Goal: Find specific page/section: Find specific page/section

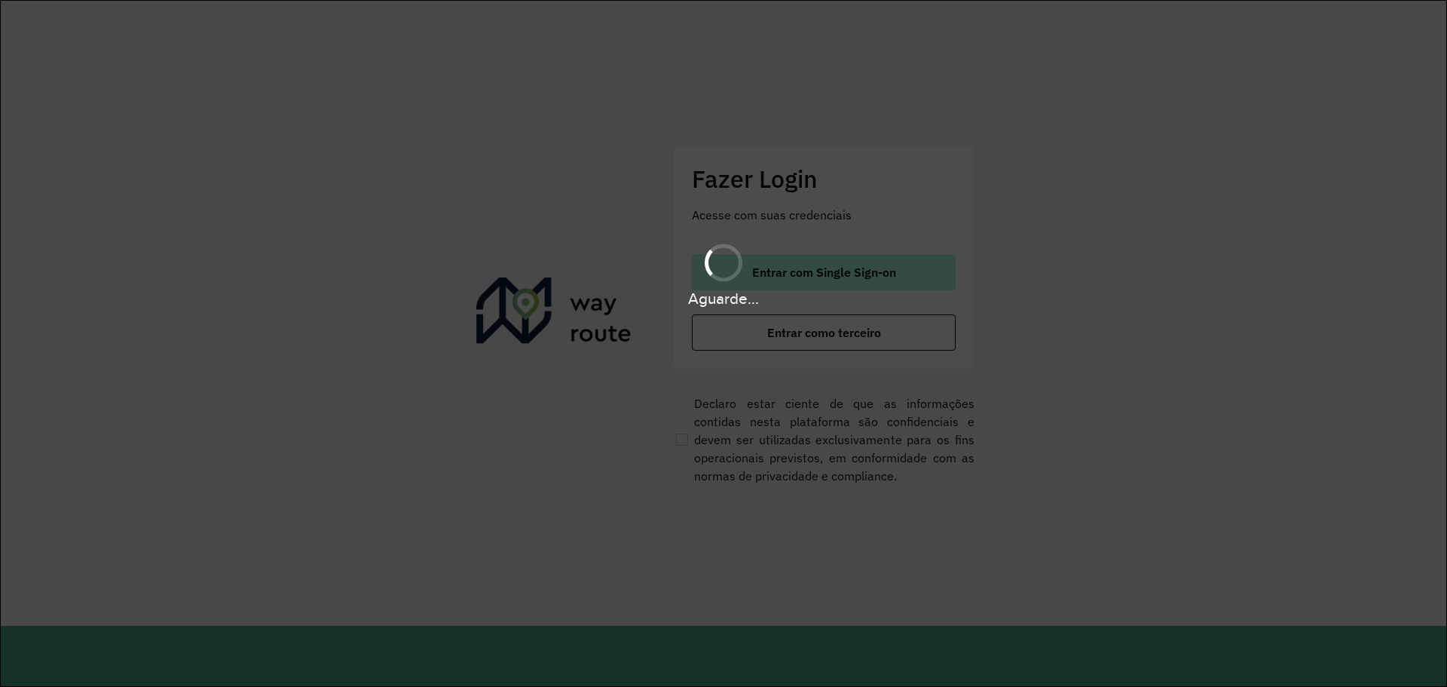
click at [803, 274] on hb-app "Aguarde... Pop-up bloqueado! Seu navegador bloqueou automáticamente a abertura …" at bounding box center [723, 343] width 1447 height 687
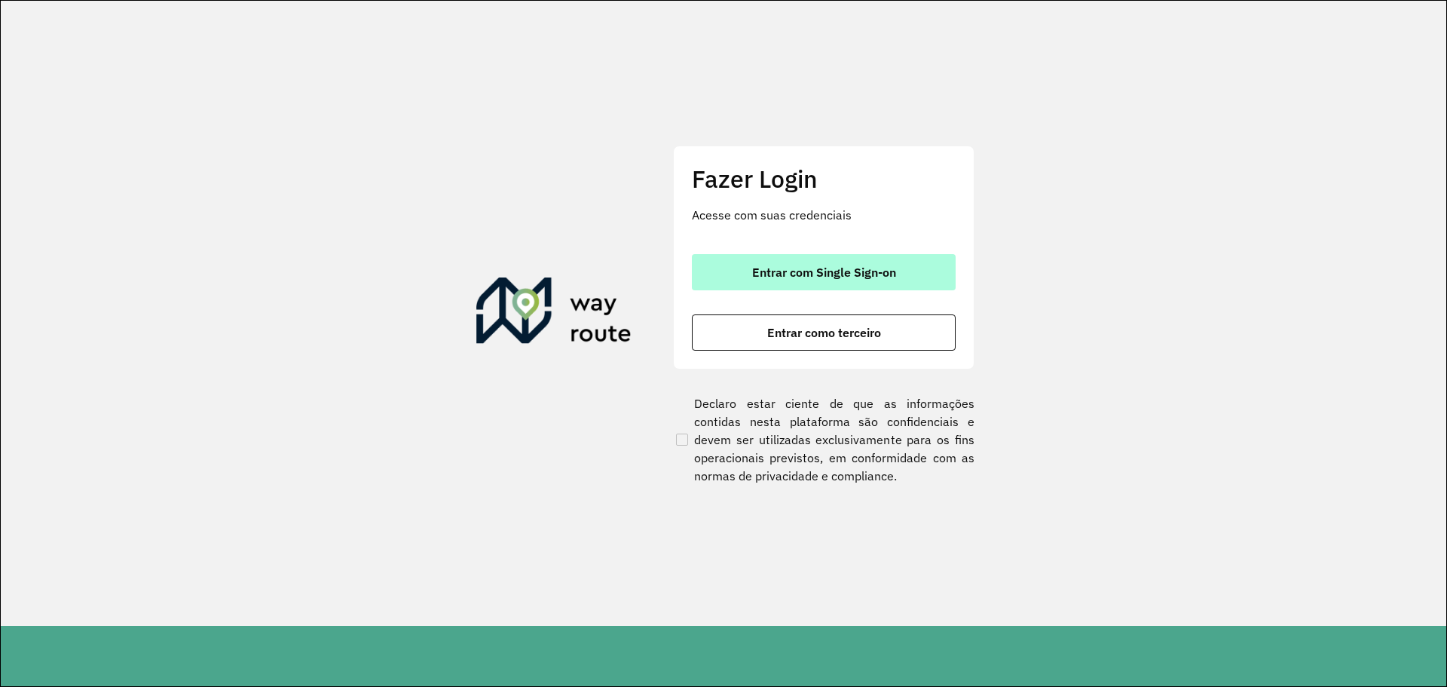
click at [811, 276] on span "Entrar com Single Sign-on" at bounding box center [824, 272] width 144 height 12
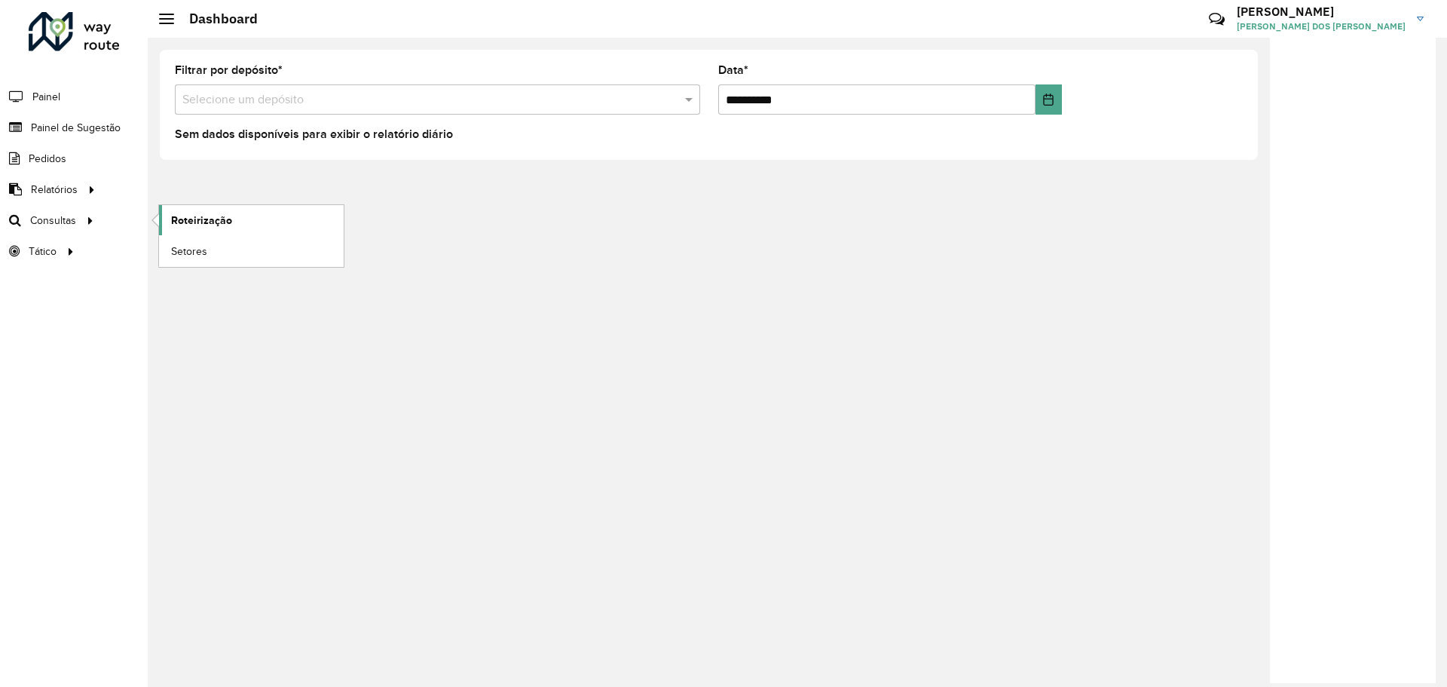
click at [199, 218] on span "Roteirização" at bounding box center [201, 221] width 61 height 16
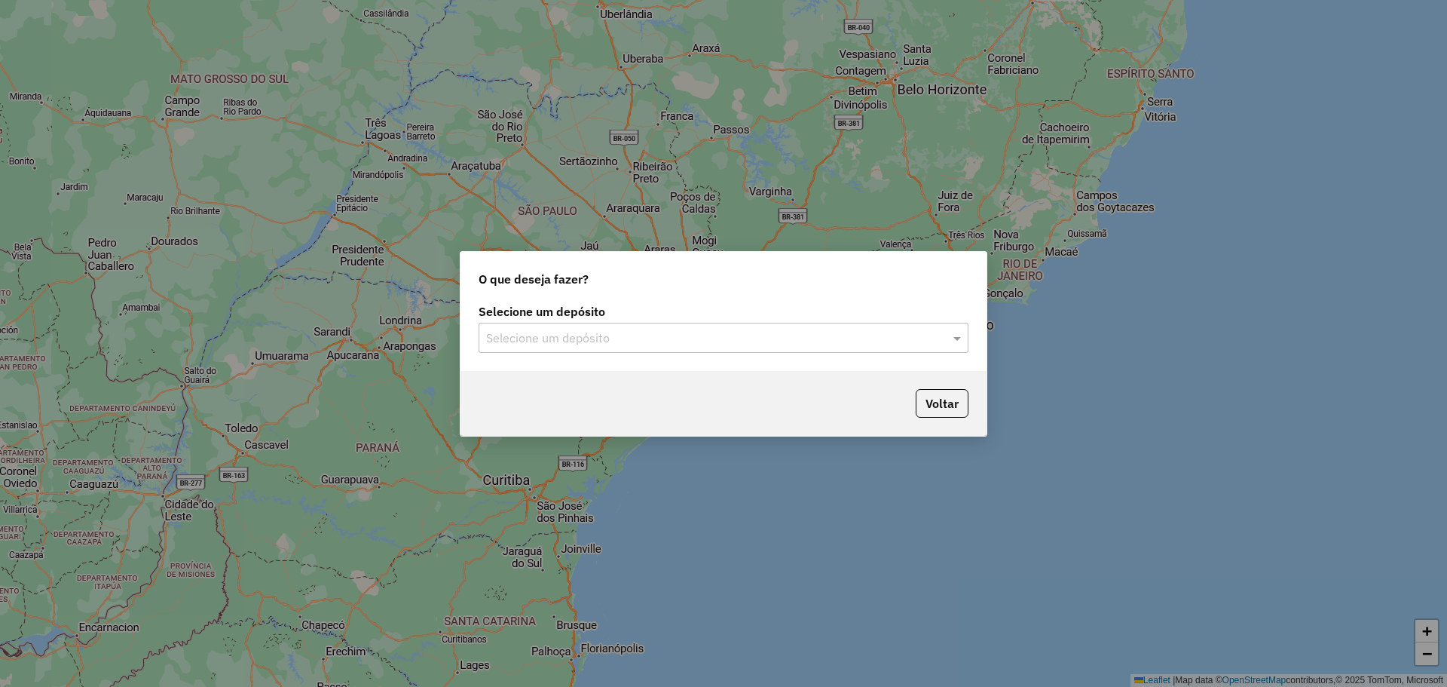
click at [589, 357] on div "Selecione um depósito Selecione um depósito" at bounding box center [723, 335] width 526 height 71
click at [608, 340] on input "text" at bounding box center [708, 338] width 445 height 18
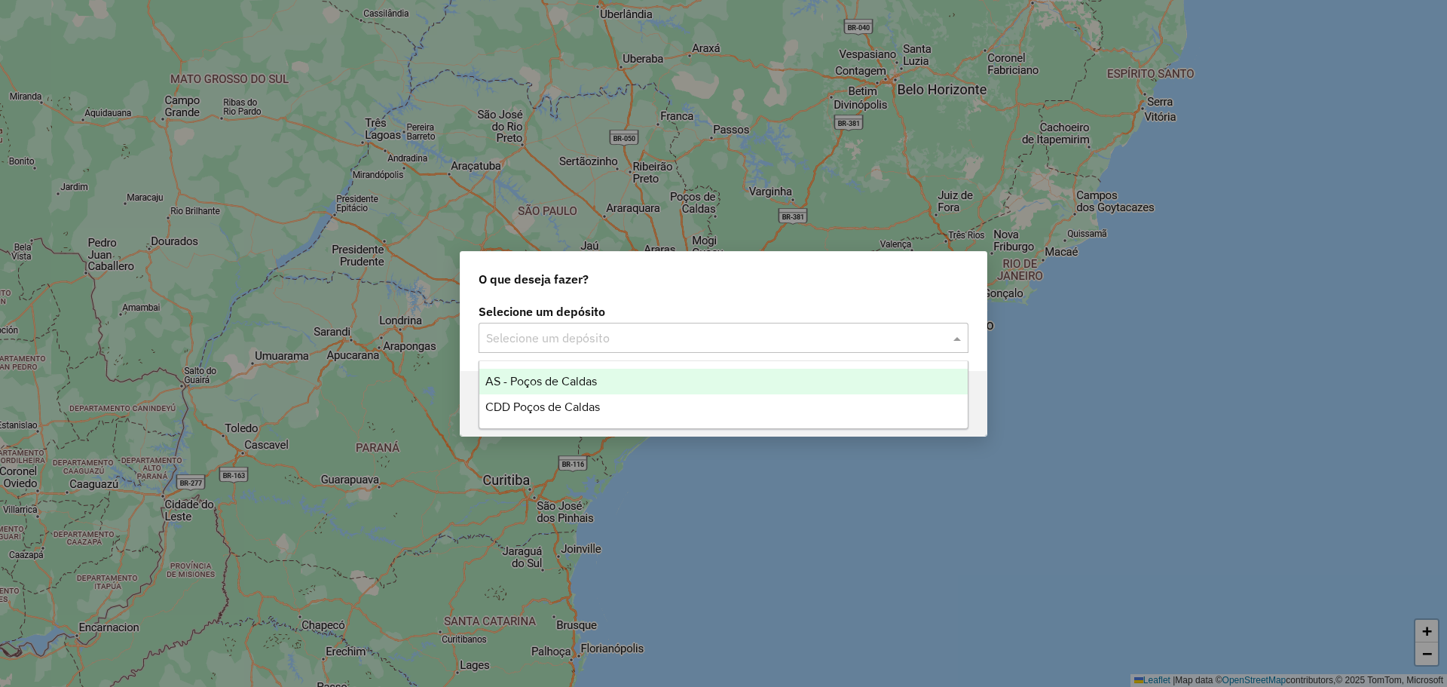
click at [606, 402] on div "CDD Poços de Caldas" at bounding box center [723, 407] width 488 height 26
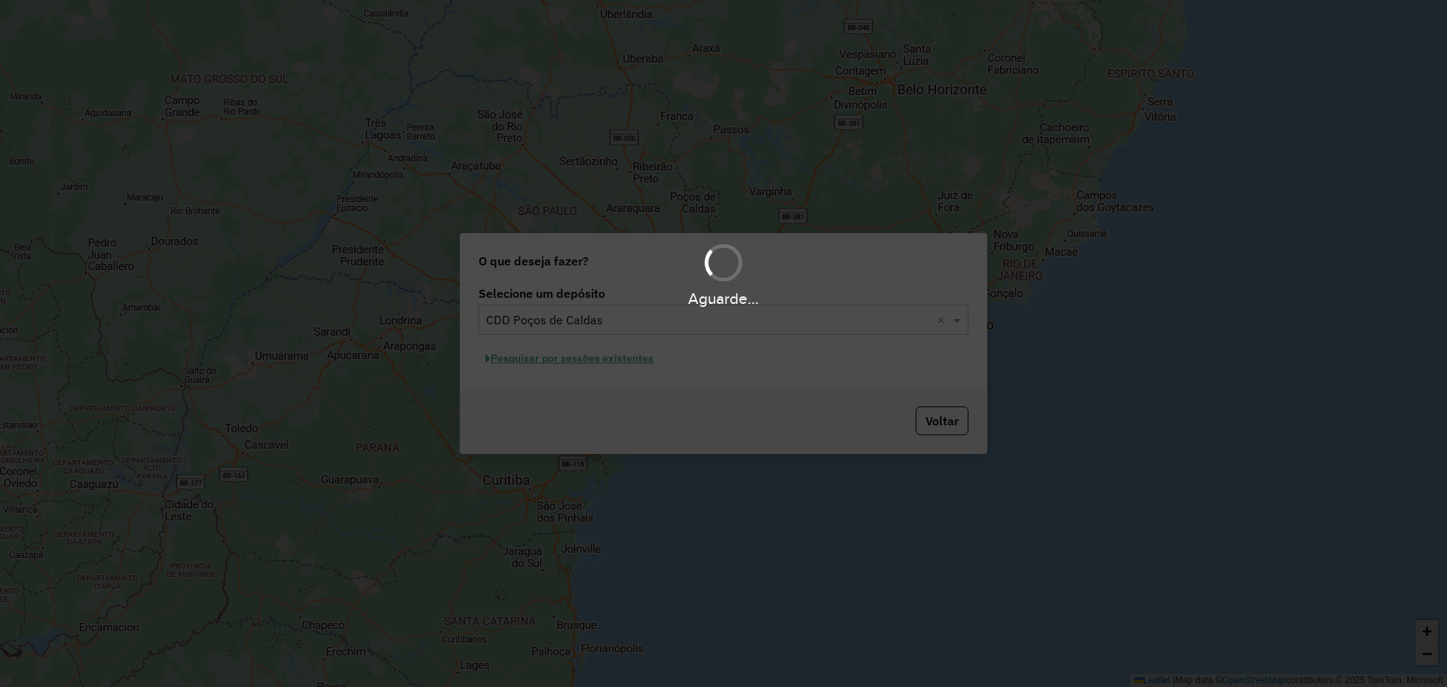
click at [625, 360] on div "Aguarde..." at bounding box center [723, 343] width 1447 height 687
click at [622, 364] on div "Aguarde..." at bounding box center [723, 343] width 1447 height 687
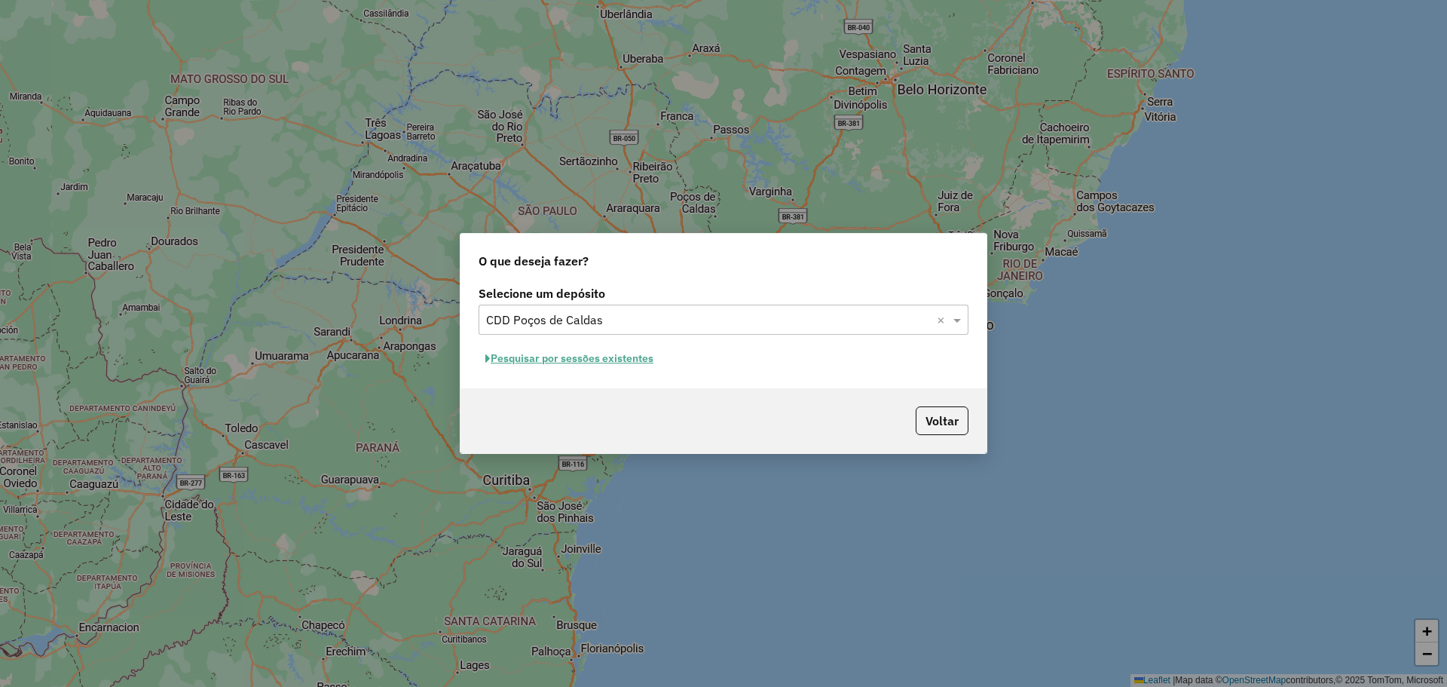
click at [620, 362] on button "Pesquisar por sessões existentes" at bounding box center [570, 358] width 182 height 23
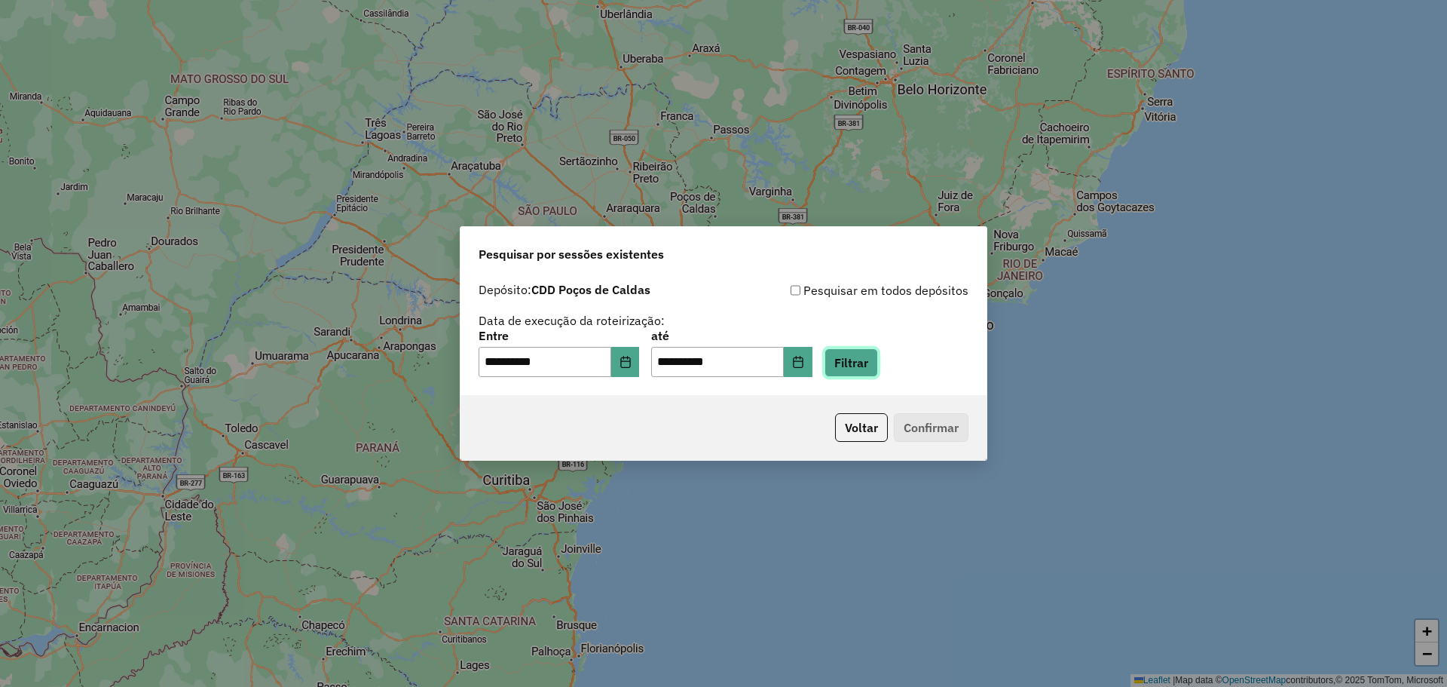
click at [878, 364] on button "Filtrar" at bounding box center [851, 362] width 54 height 29
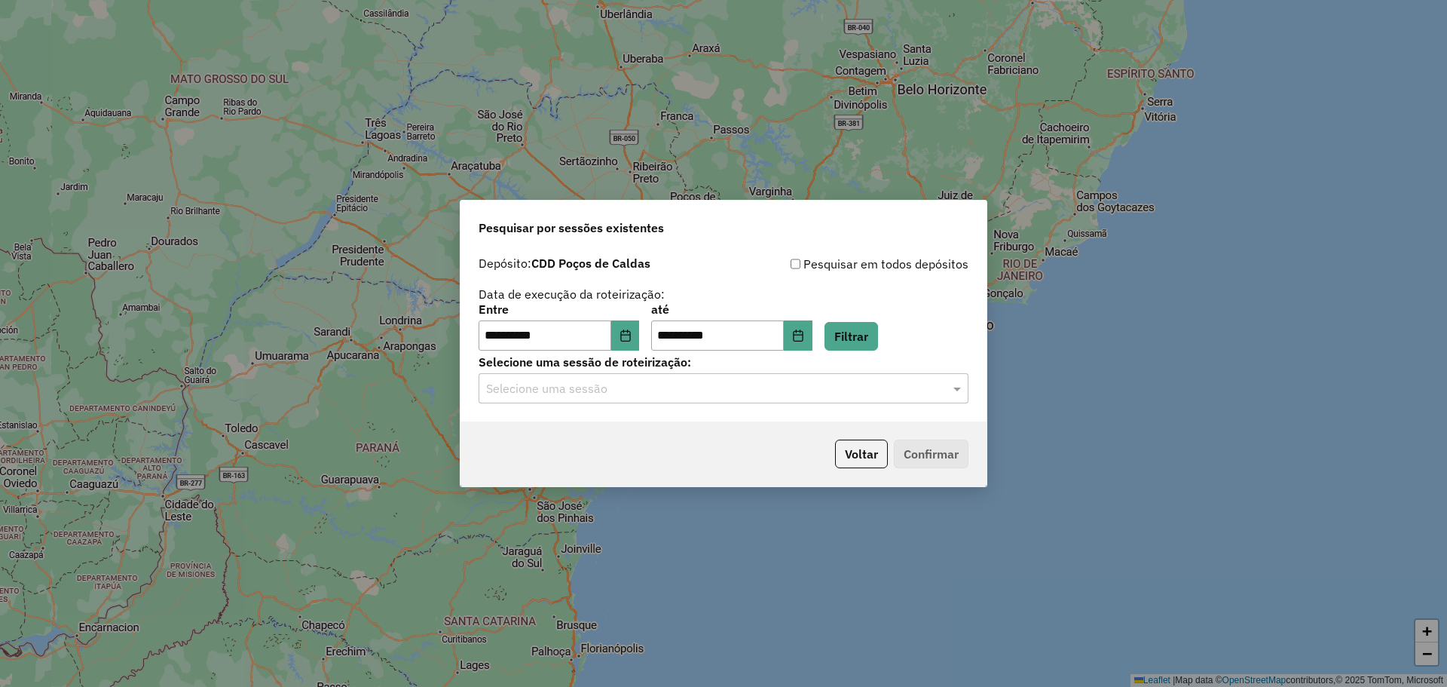
click at [599, 384] on input "text" at bounding box center [708, 389] width 445 height 18
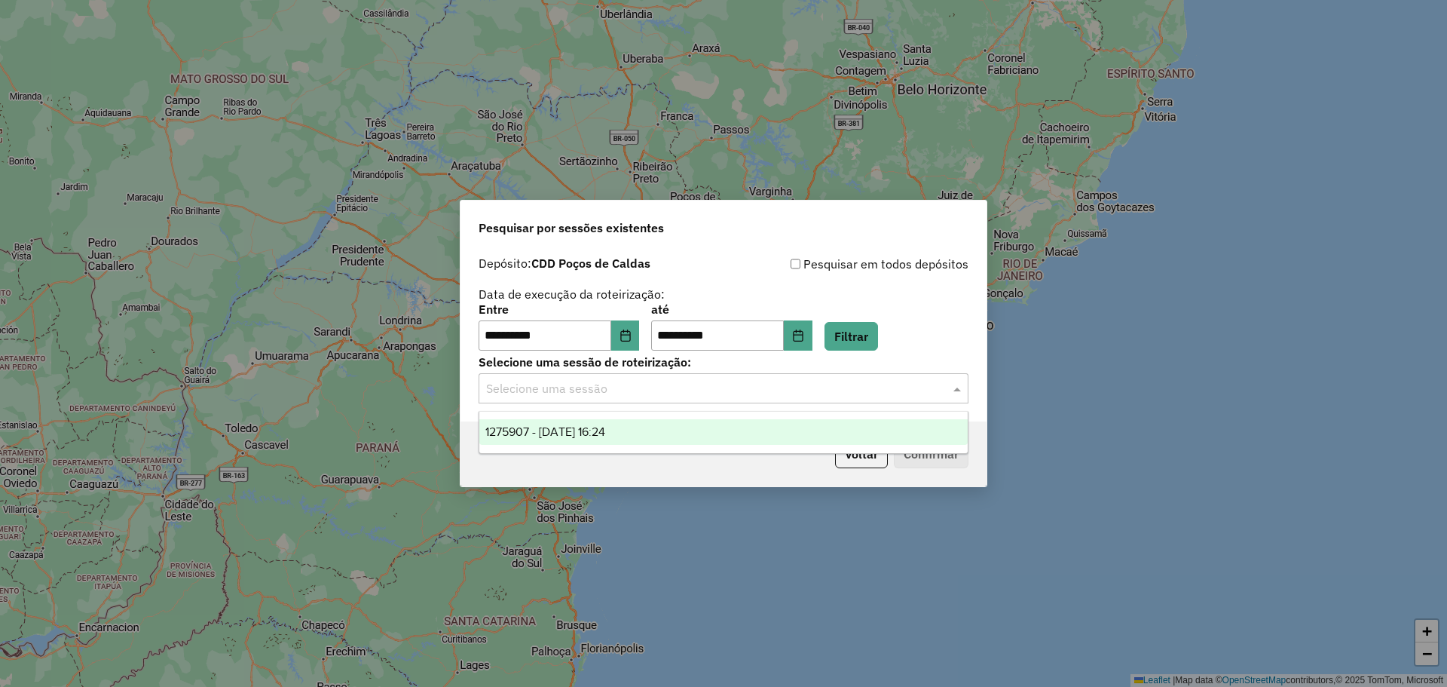
click at [604, 419] on div "1275907 - 15/09/2025 16:24" at bounding box center [723, 432] width 488 height 26
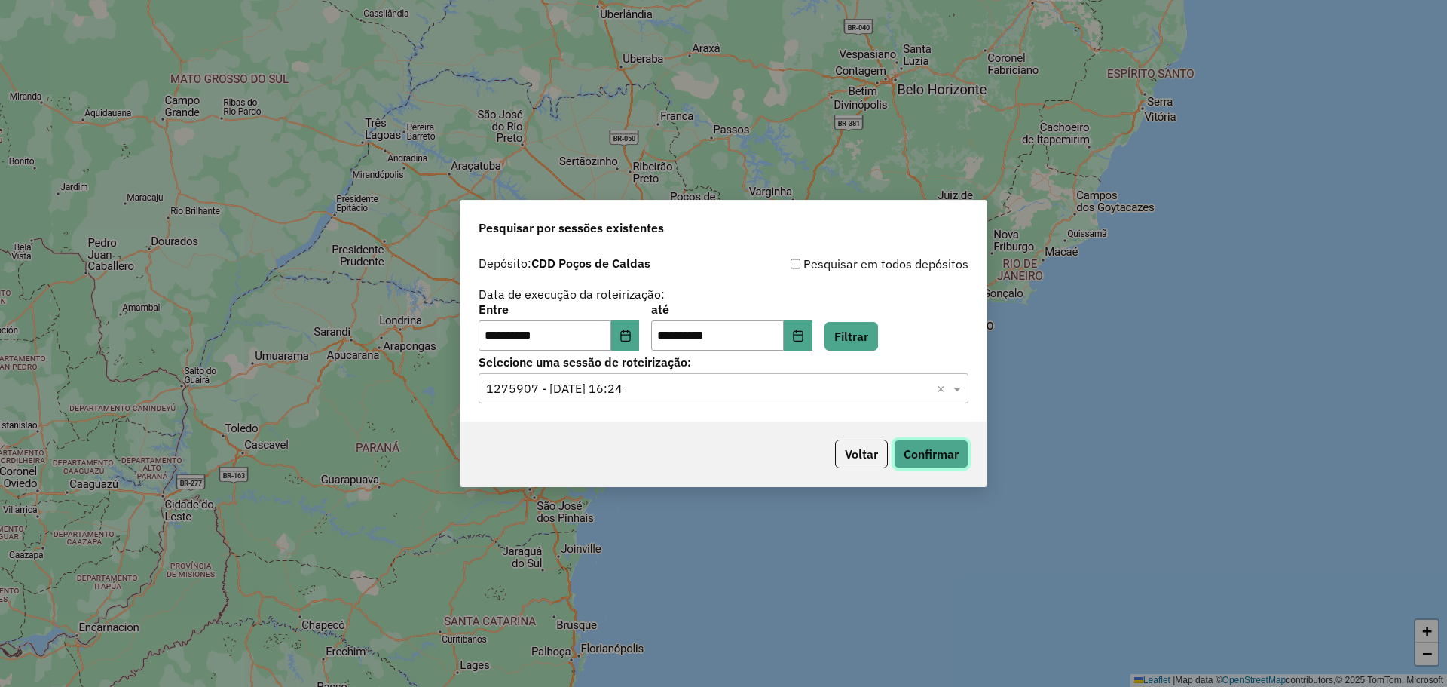
click at [920, 466] on button "Confirmar" at bounding box center [931, 453] width 75 height 29
drag, startPoint x: 292, startPoint y: 330, endPoint x: 283, endPoint y: 331, distance: 9.1
click at [283, 331] on div "**********" at bounding box center [723, 343] width 1447 height 687
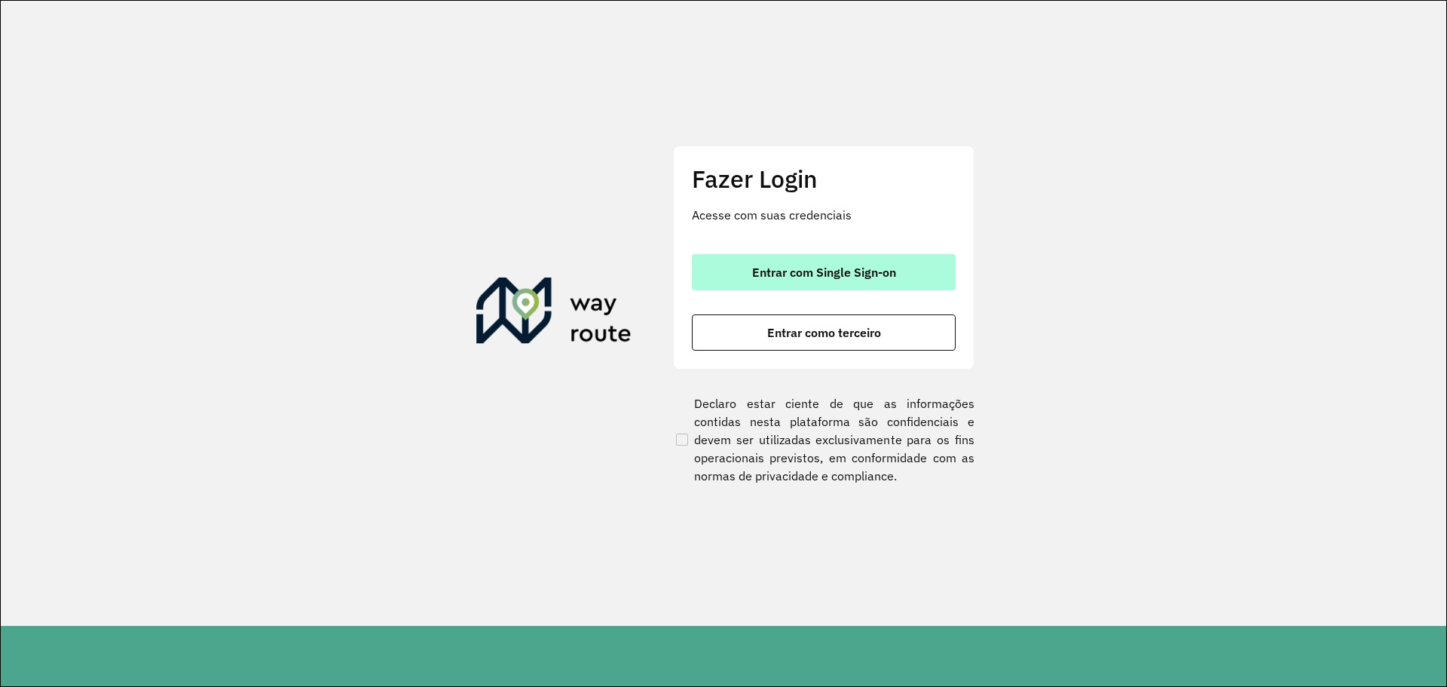
click at [769, 268] on span "Entrar com Single Sign-on" at bounding box center [824, 272] width 144 height 12
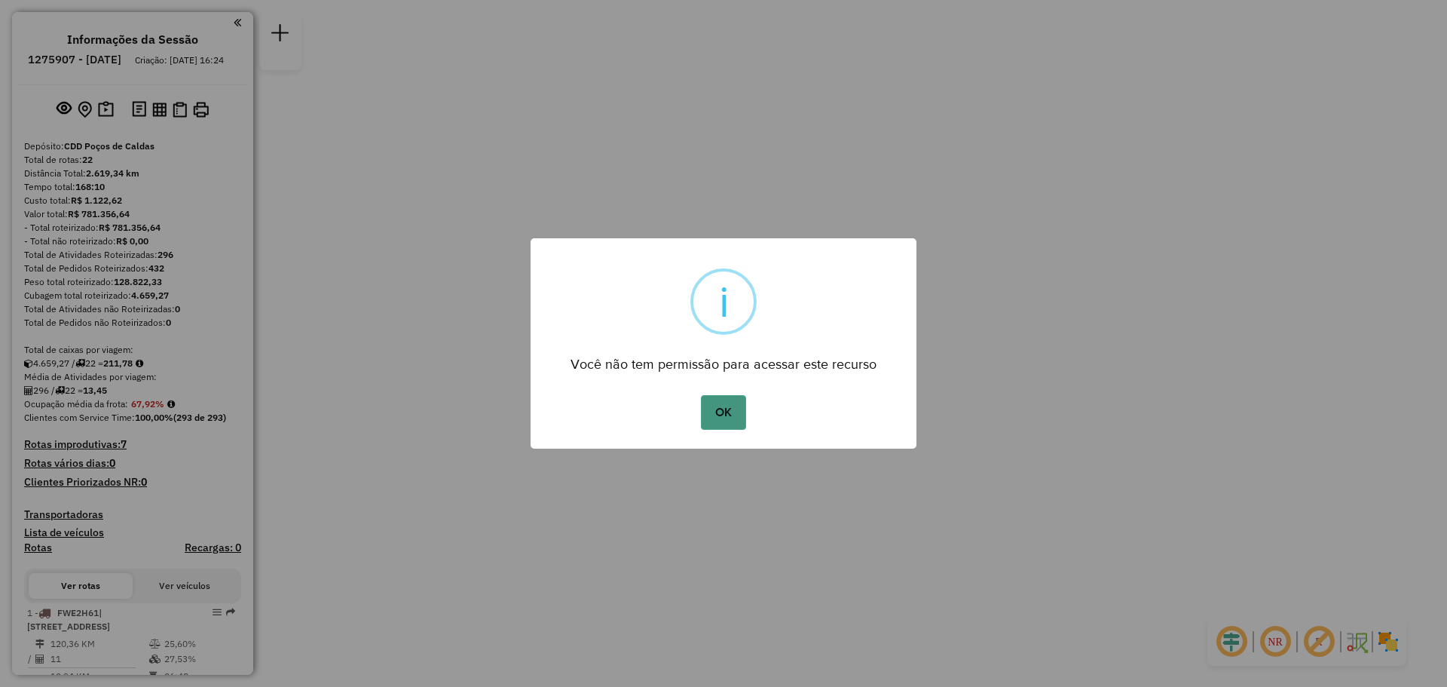
click at [711, 417] on button "OK" at bounding box center [723, 412] width 44 height 35
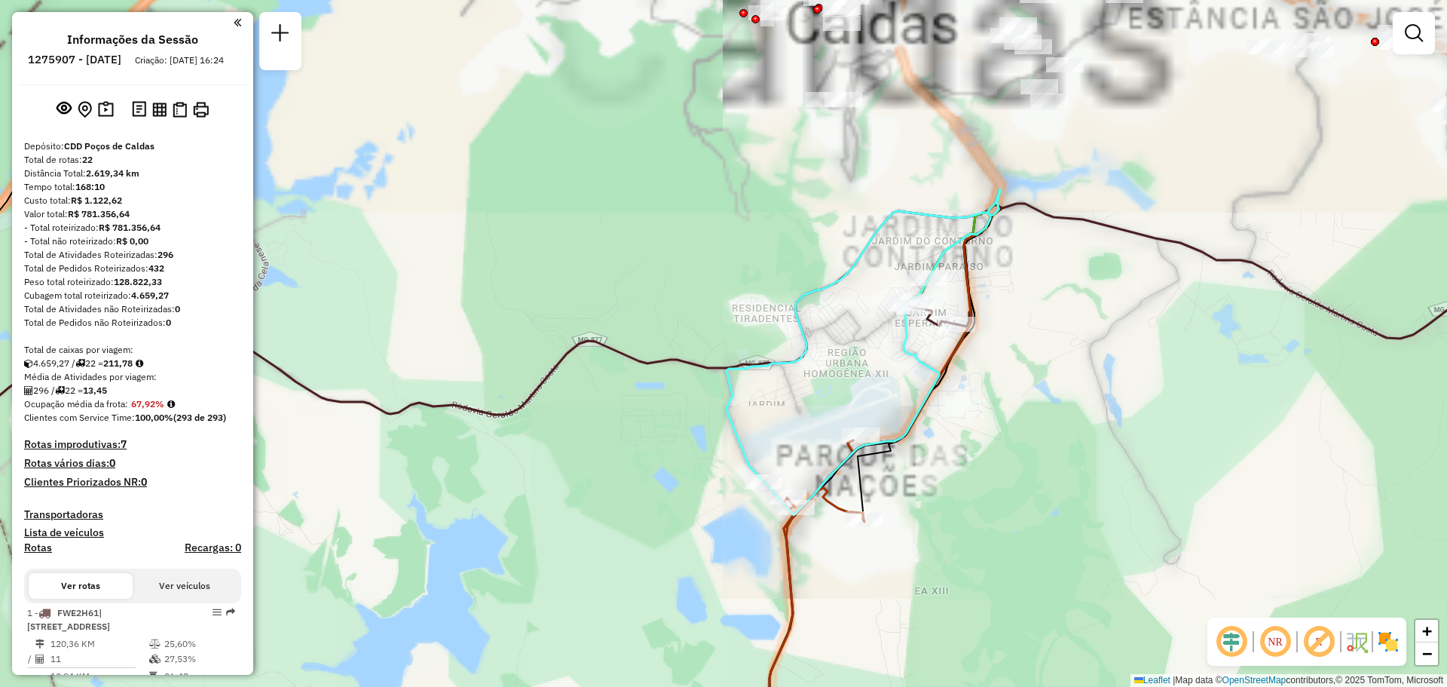
drag, startPoint x: 753, startPoint y: 348, endPoint x: 761, endPoint y: 506, distance: 157.7
click at [762, 507] on div "Janela de atendimento Grade de atendimento Capacidade Transportadoras Veículos …" at bounding box center [723, 343] width 1447 height 687
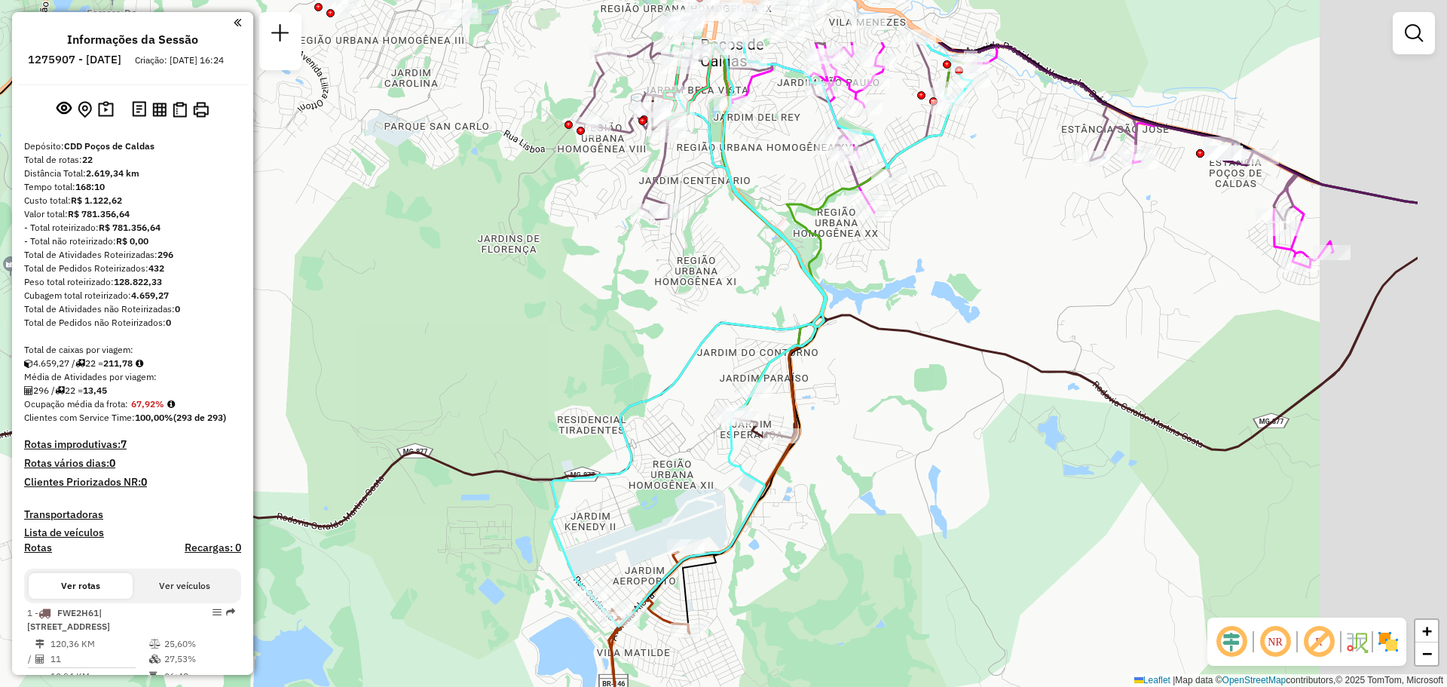
drag, startPoint x: 681, startPoint y: 482, endPoint x: 648, endPoint y: 490, distance: 34.0
click at [649, 498] on div "Janela de atendimento Grade de atendimento Capacidade Transportadoras Veículos …" at bounding box center [723, 343] width 1447 height 687
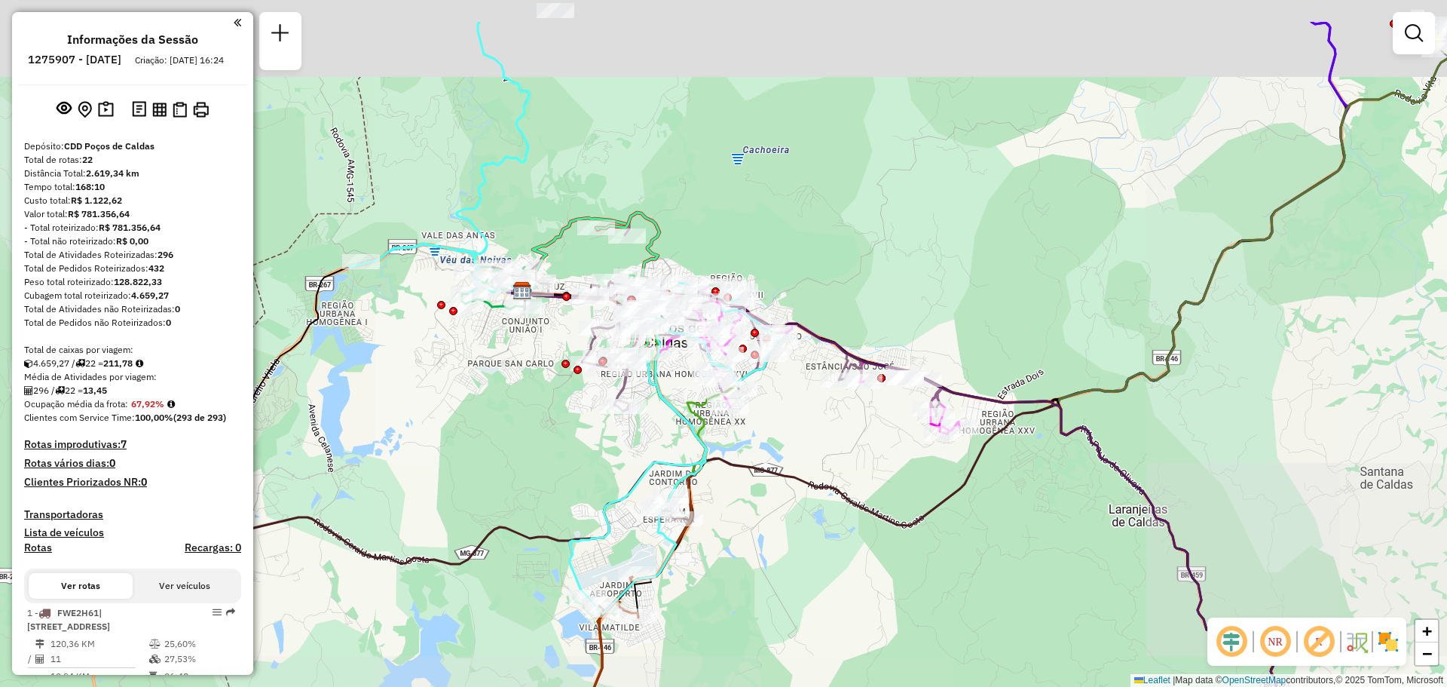
drag, startPoint x: 708, startPoint y: 329, endPoint x: 664, endPoint y: 420, distance: 100.4
click at [664, 420] on div "Janela de atendimento Grade de atendimento Capacidade Transportadoras Veículos …" at bounding box center [723, 343] width 1447 height 687
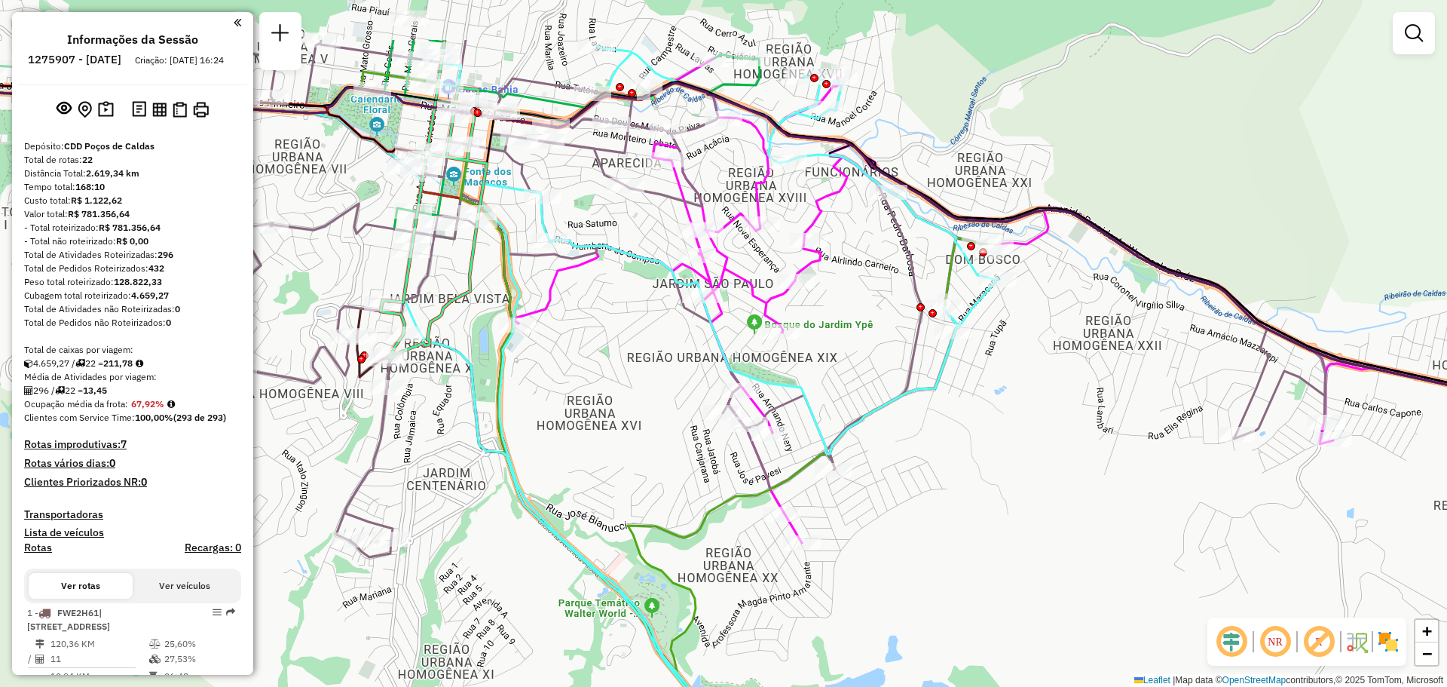
drag, startPoint x: 736, startPoint y: 295, endPoint x: 690, endPoint y: 348, distance: 70.5
click at [690, 348] on div "Janela de atendimento Grade de atendimento Capacidade Transportadoras Veículos …" at bounding box center [723, 343] width 1447 height 687
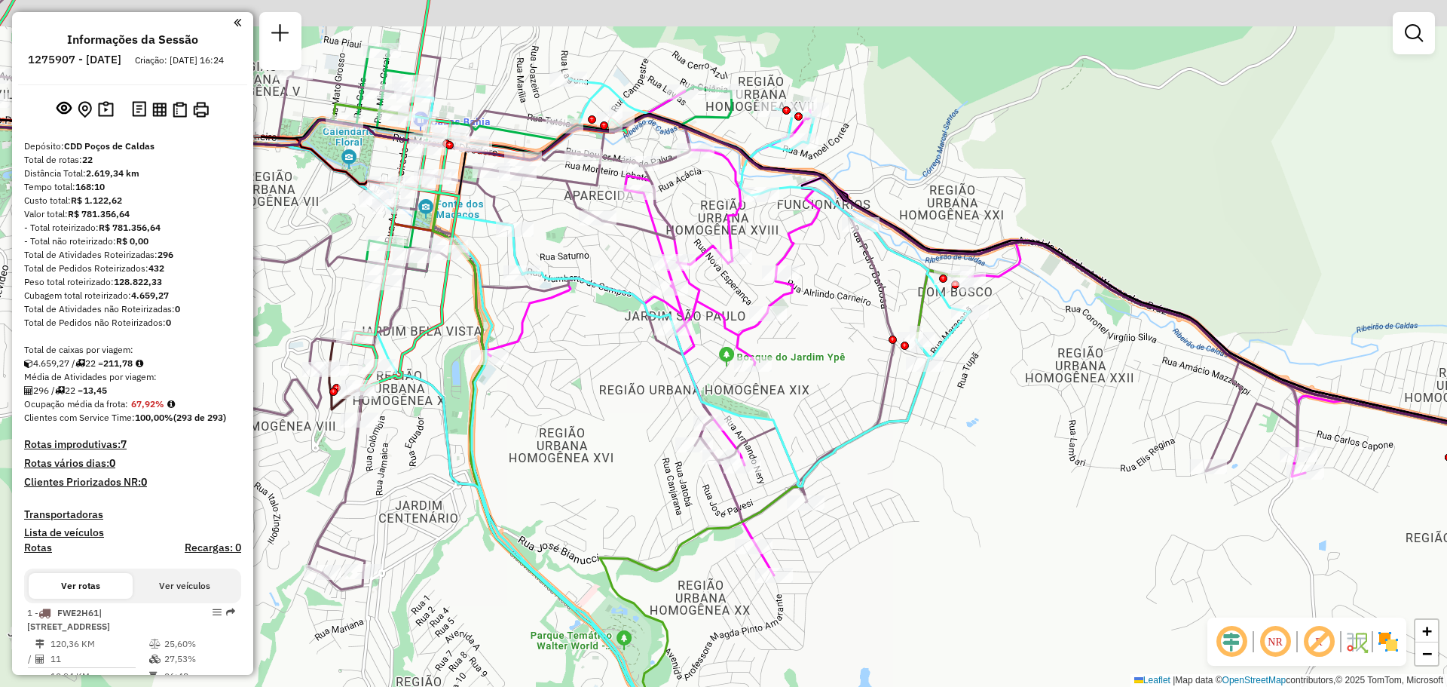
drag, startPoint x: 661, startPoint y: 360, endPoint x: 639, endPoint y: 387, distance: 34.8
click at [639, 387] on div "Janela de atendimento Grade de atendimento Capacidade Transportadoras Veículos …" at bounding box center [723, 343] width 1447 height 687
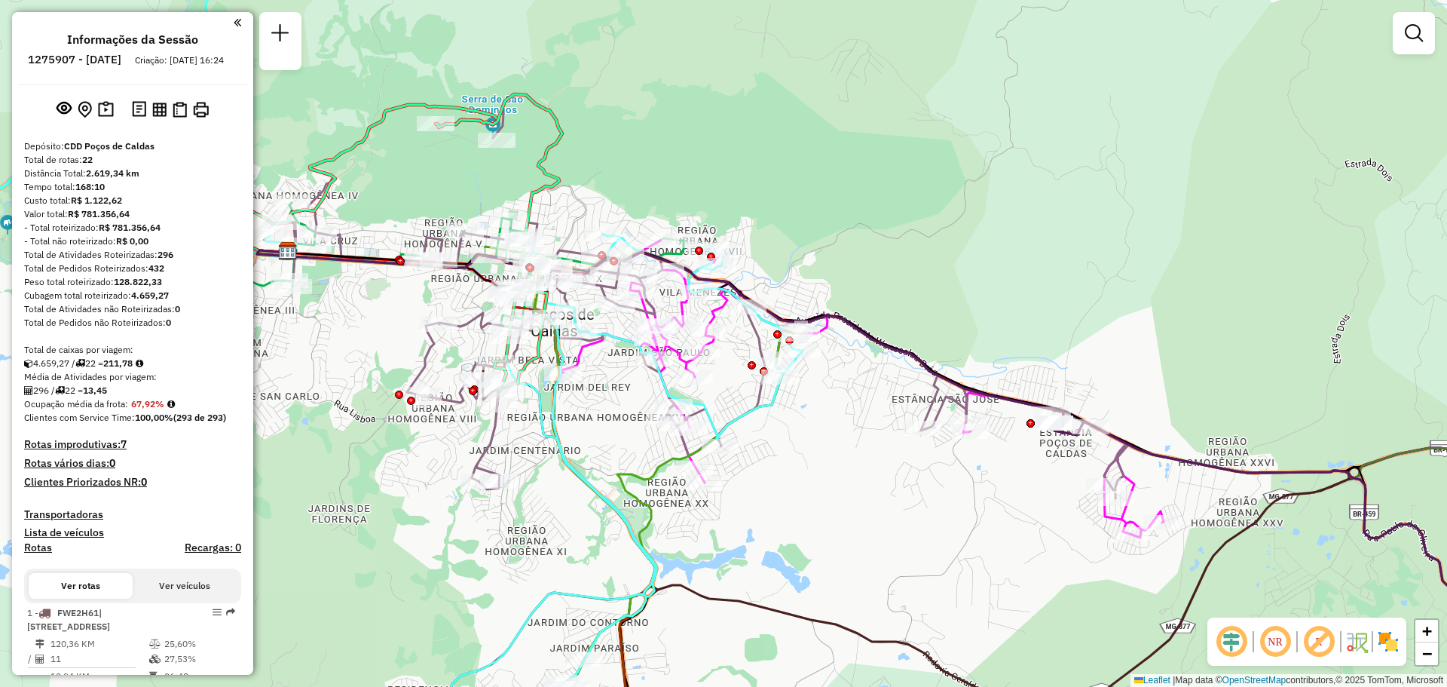
click at [1390, 641] on img at bounding box center [1388, 641] width 24 height 24
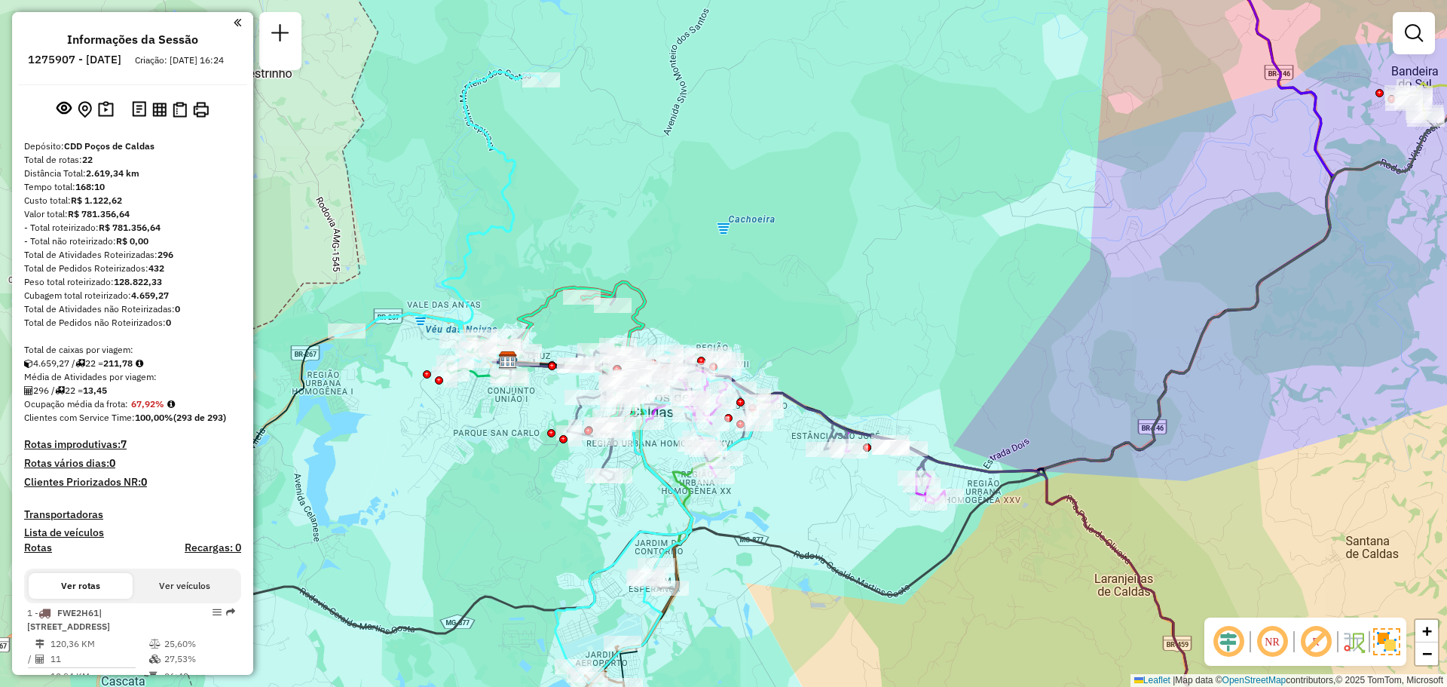
drag, startPoint x: 745, startPoint y: 509, endPoint x: 792, endPoint y: 453, distance: 73.8
click at [790, 456] on div "Janela de atendimento Grade de atendimento Capacidade Transportadoras Veículos …" at bounding box center [723, 343] width 1447 height 687
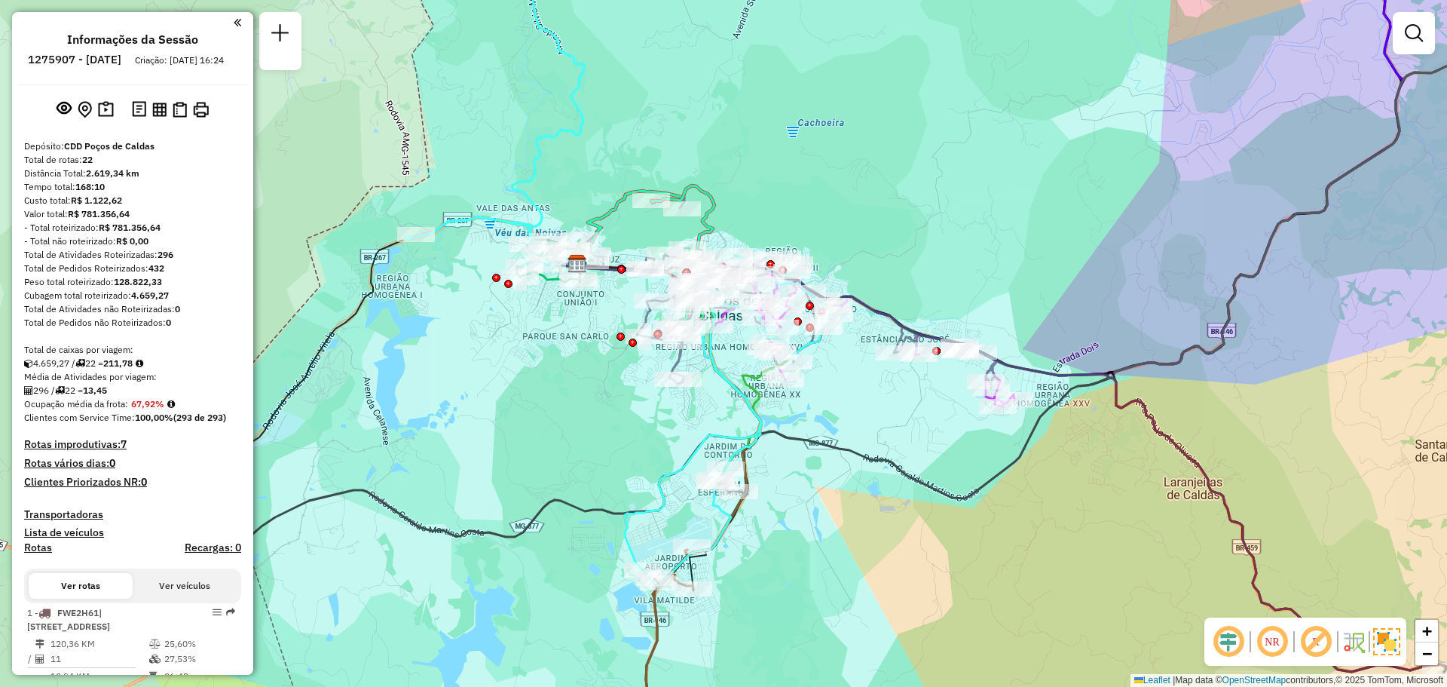
drag, startPoint x: 806, startPoint y: 501, endPoint x: 834, endPoint y: 402, distance: 103.5
click at [834, 402] on div "Janela de atendimento Grade de atendimento Capacidade Transportadoras Veículos …" at bounding box center [723, 343] width 1447 height 687
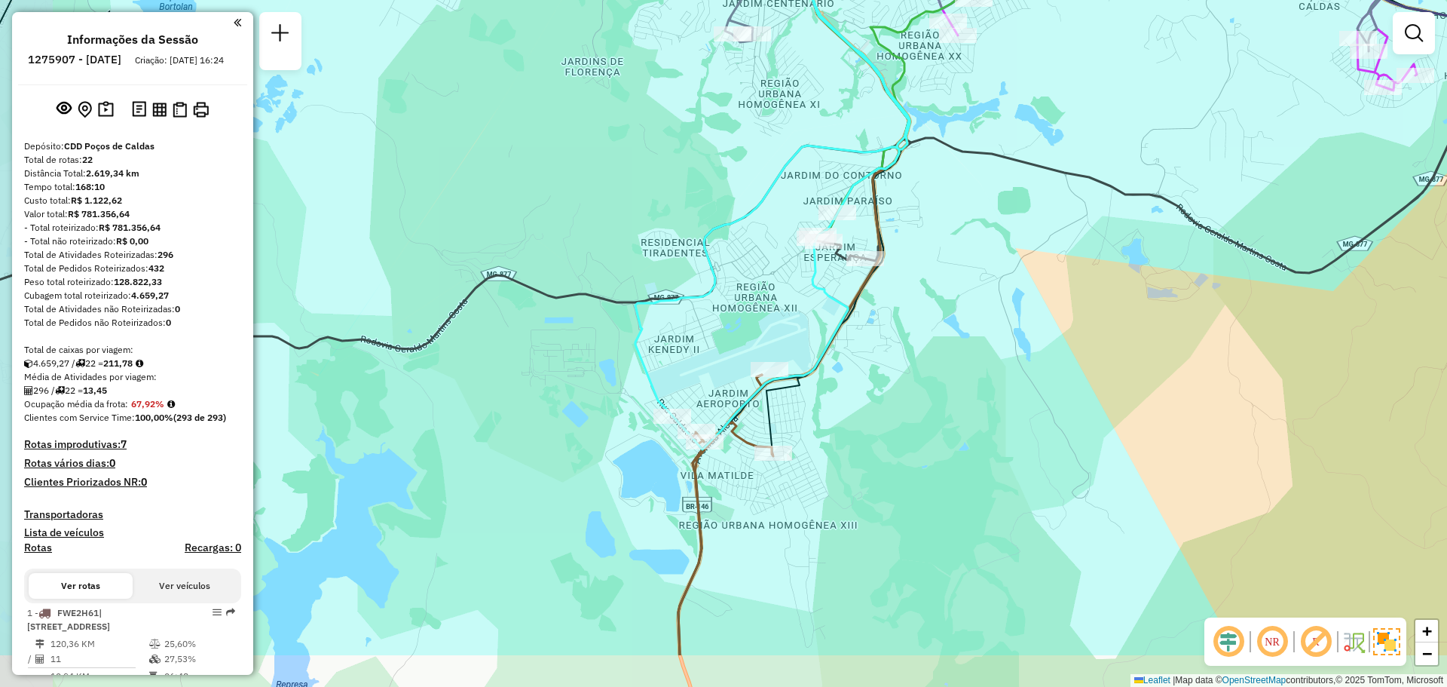
drag, startPoint x: 781, startPoint y: 476, endPoint x: 880, endPoint y: 375, distance: 141.8
click at [880, 375] on div "Janela de atendimento Grade de atendimento Capacidade Transportadoras Veículos …" at bounding box center [723, 343] width 1447 height 687
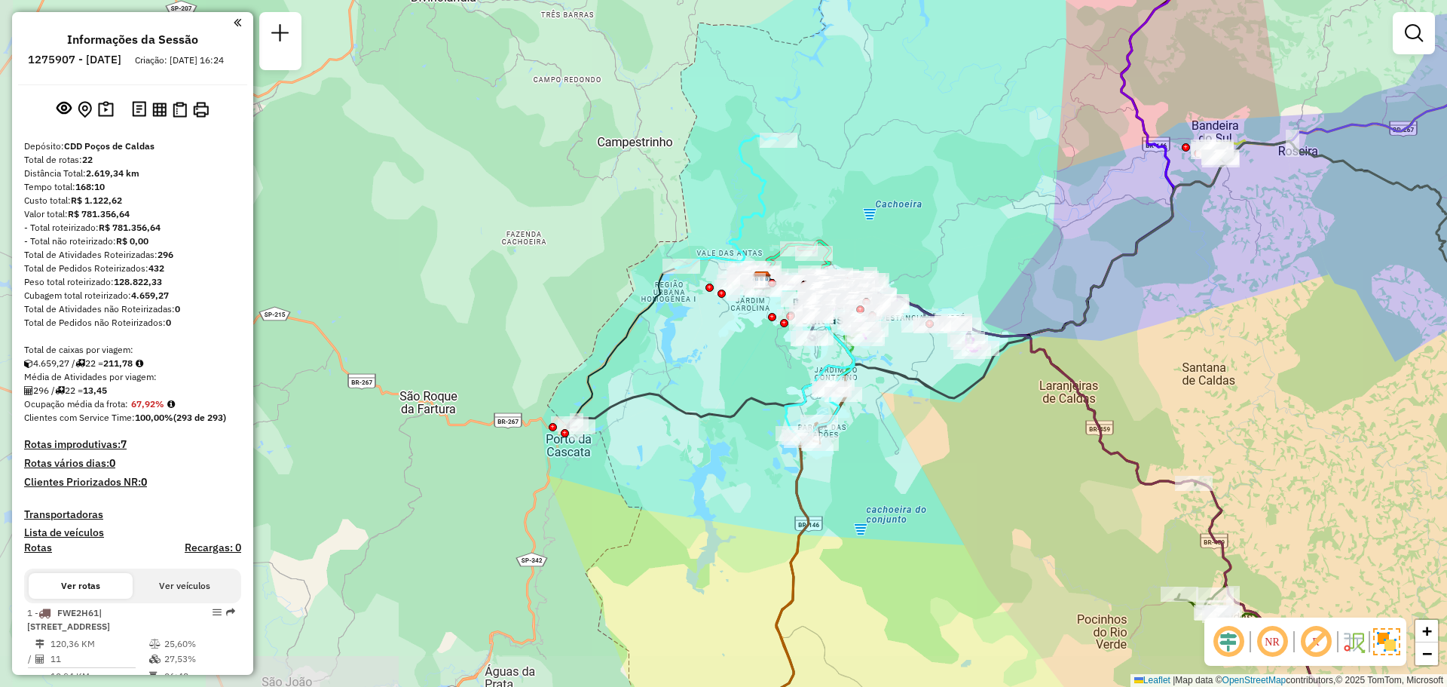
drag, startPoint x: 929, startPoint y: 353, endPoint x: 896, endPoint y: 396, distance: 54.3
click at [896, 396] on icon at bounding box center [881, 195] width 629 height 465
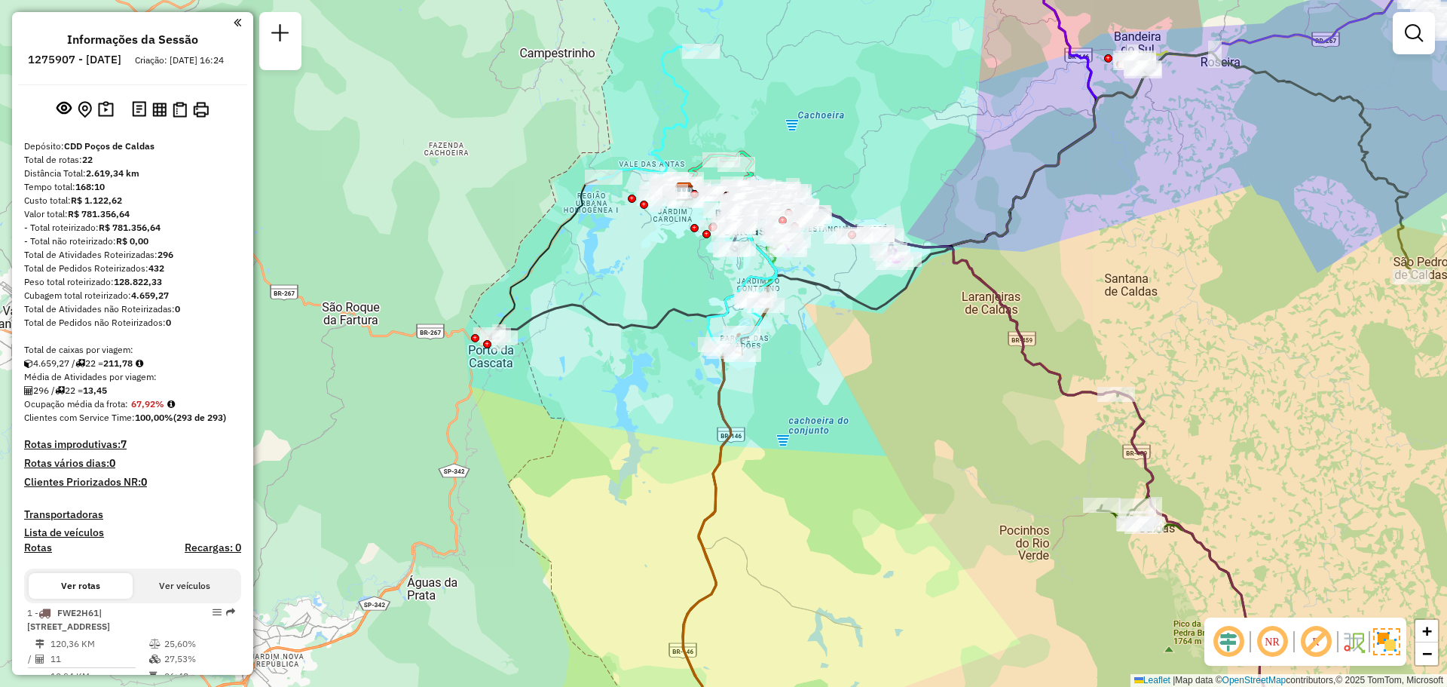
drag, startPoint x: 749, startPoint y: 473, endPoint x: 589, endPoint y: 389, distance: 181.4
click at [589, 389] on div "Janela de atendimento Grade de atendimento Capacidade Transportadoras Veículos …" at bounding box center [723, 343] width 1447 height 687
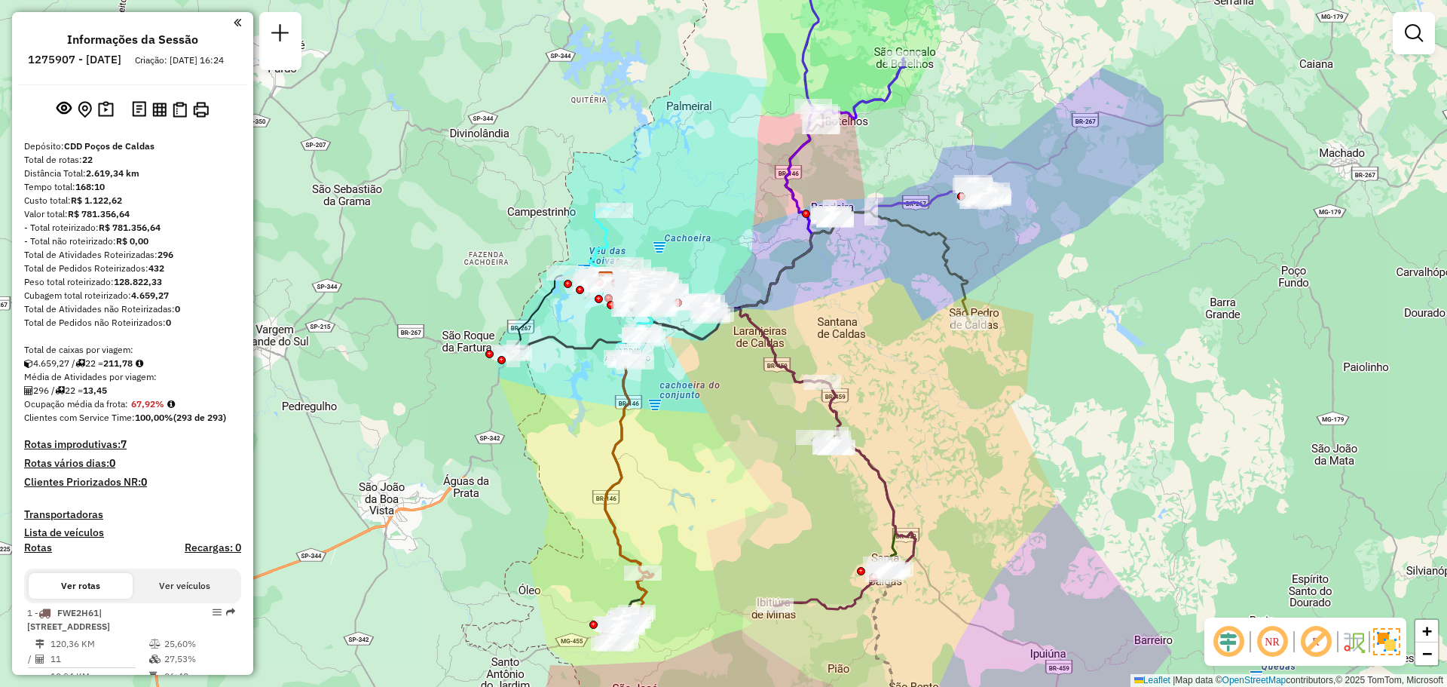
drag, startPoint x: 588, startPoint y: 387, endPoint x: 572, endPoint y: 484, distance: 97.8
click at [572, 484] on div "Janela de atendimento Grade de atendimento Capacidade Transportadoras Veículos …" at bounding box center [723, 343] width 1447 height 687
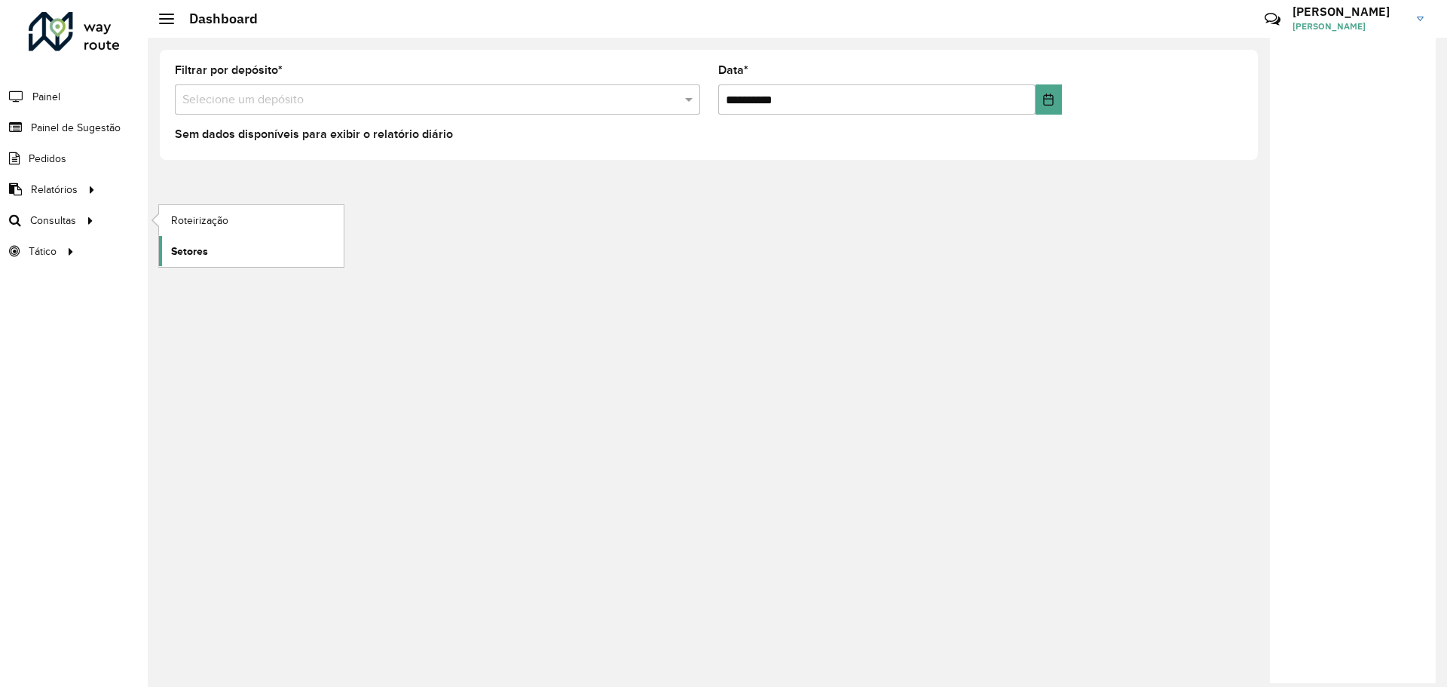
click at [197, 245] on span "Setores" at bounding box center [189, 251] width 37 height 16
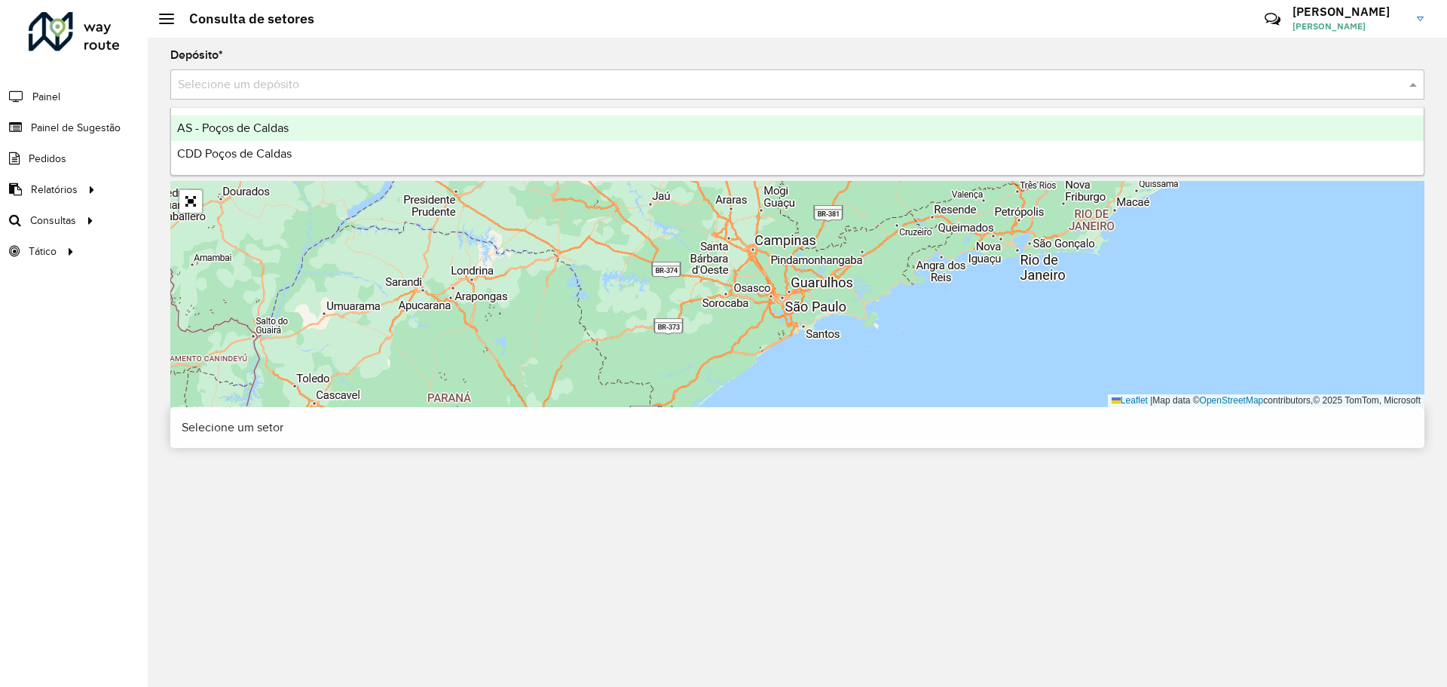
click at [301, 87] on input "text" at bounding box center [782, 85] width 1209 height 18
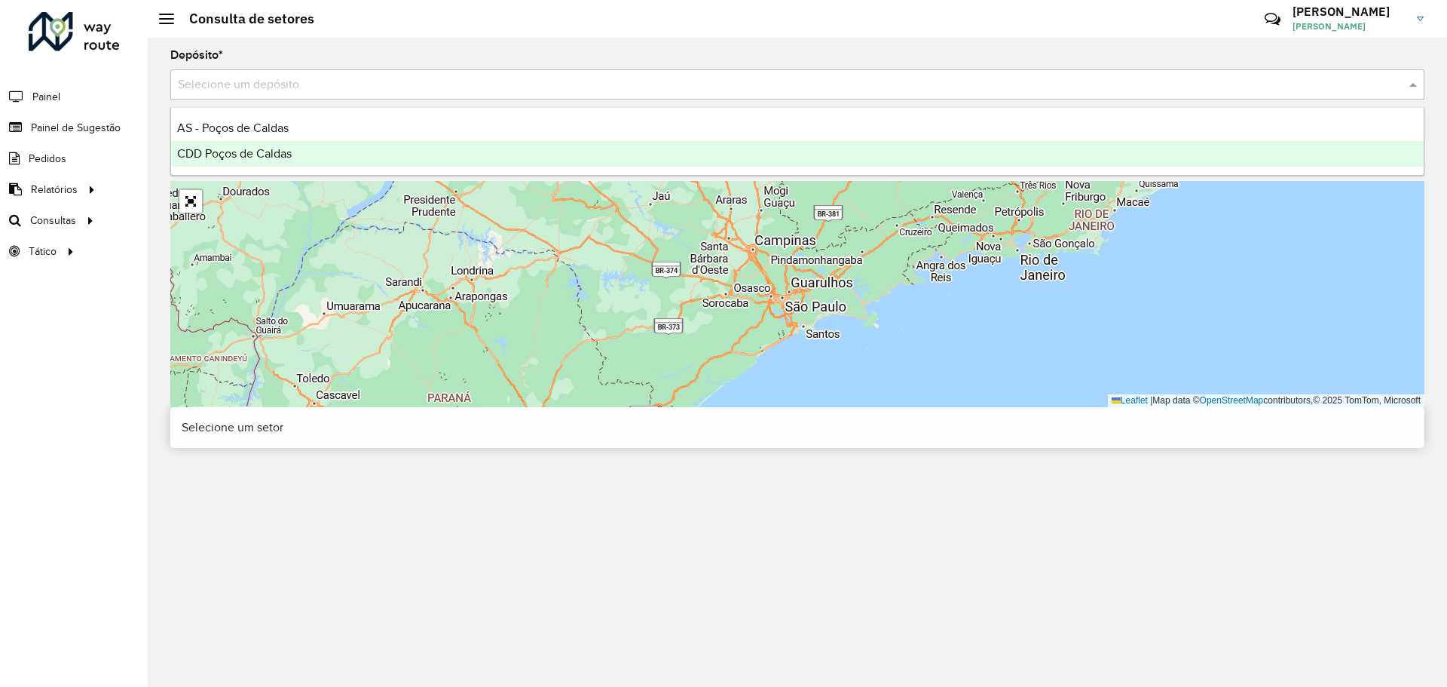
click at [275, 157] on span "CDD Poços de Caldas" at bounding box center [234, 153] width 115 height 13
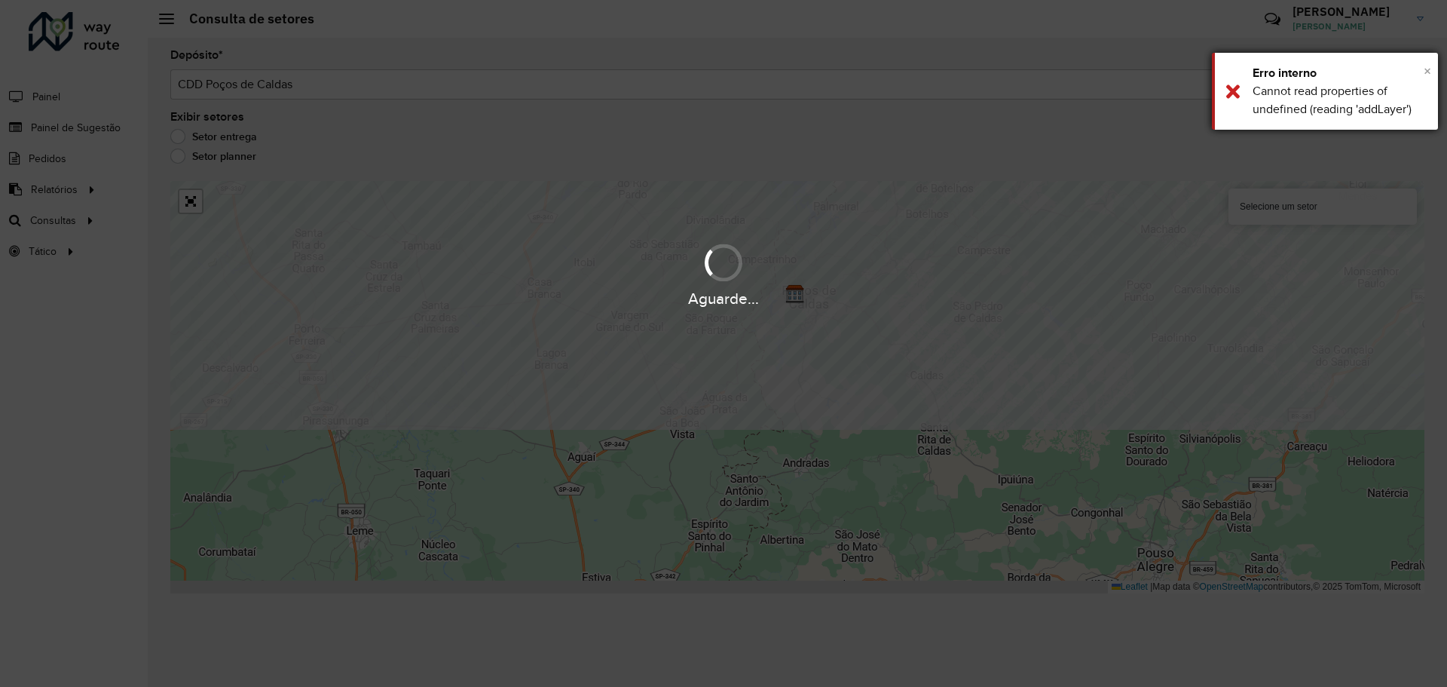
click at [1424, 70] on span "×" at bounding box center [1428, 71] width 8 height 17
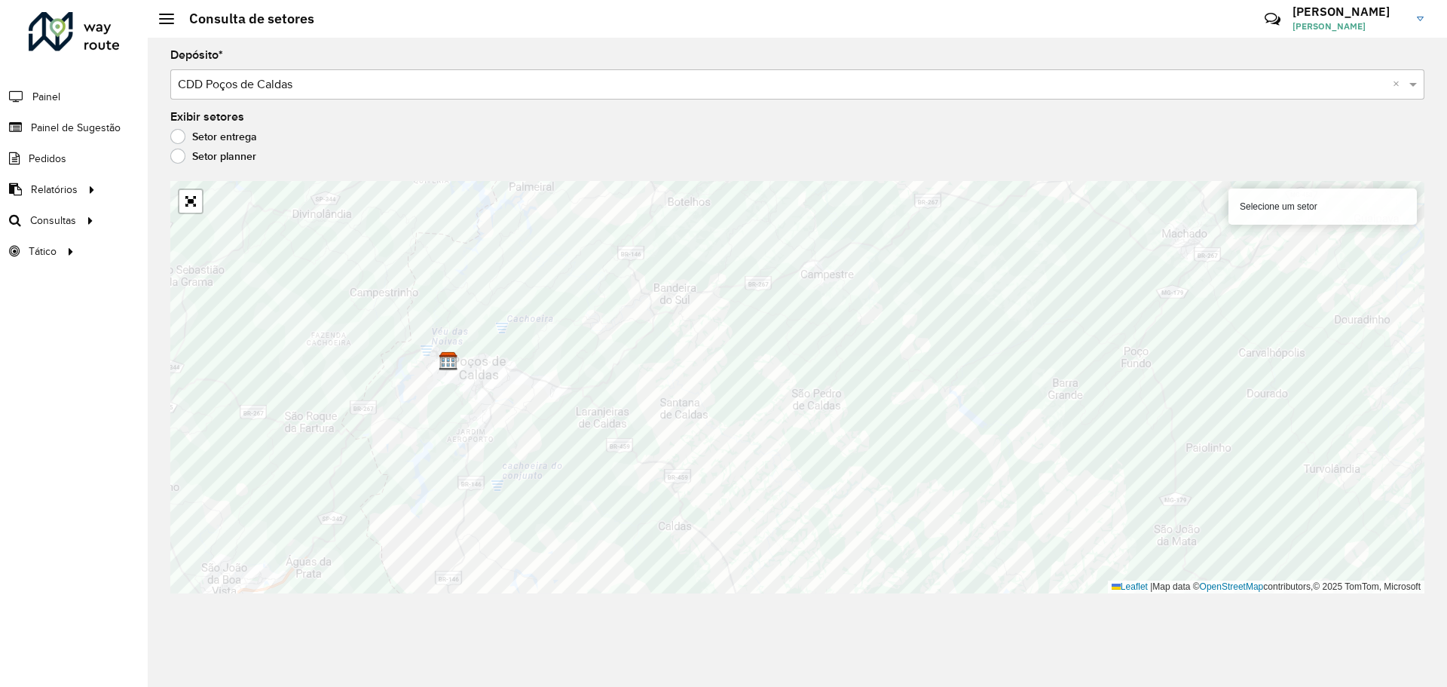
click at [1358, 222] on div "Selecione um setor" at bounding box center [1322, 206] width 188 height 36
click at [1342, 199] on div "Selecione um setor" at bounding box center [1322, 206] width 188 height 36
click at [1283, 210] on div "Selecione um setor" at bounding box center [1322, 206] width 188 height 36
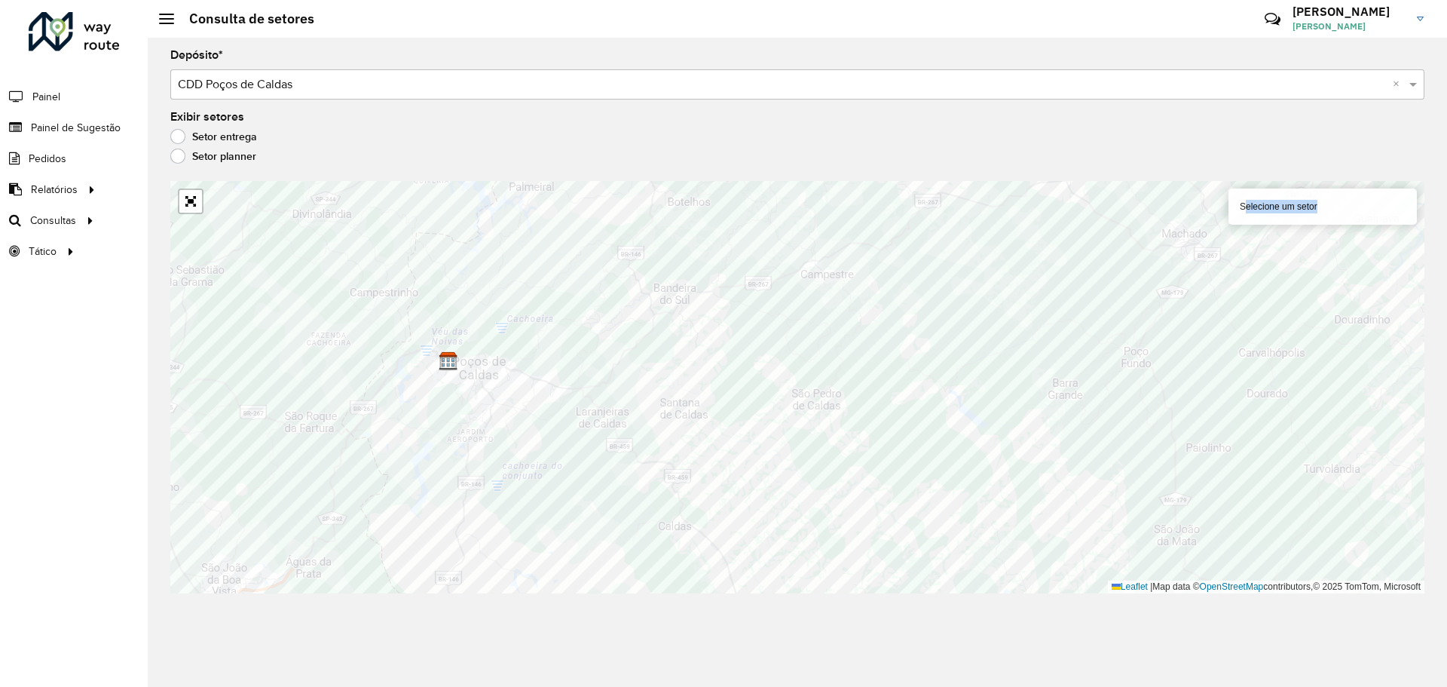
click at [1283, 210] on div "Selecione um setor" at bounding box center [1322, 206] width 188 height 36
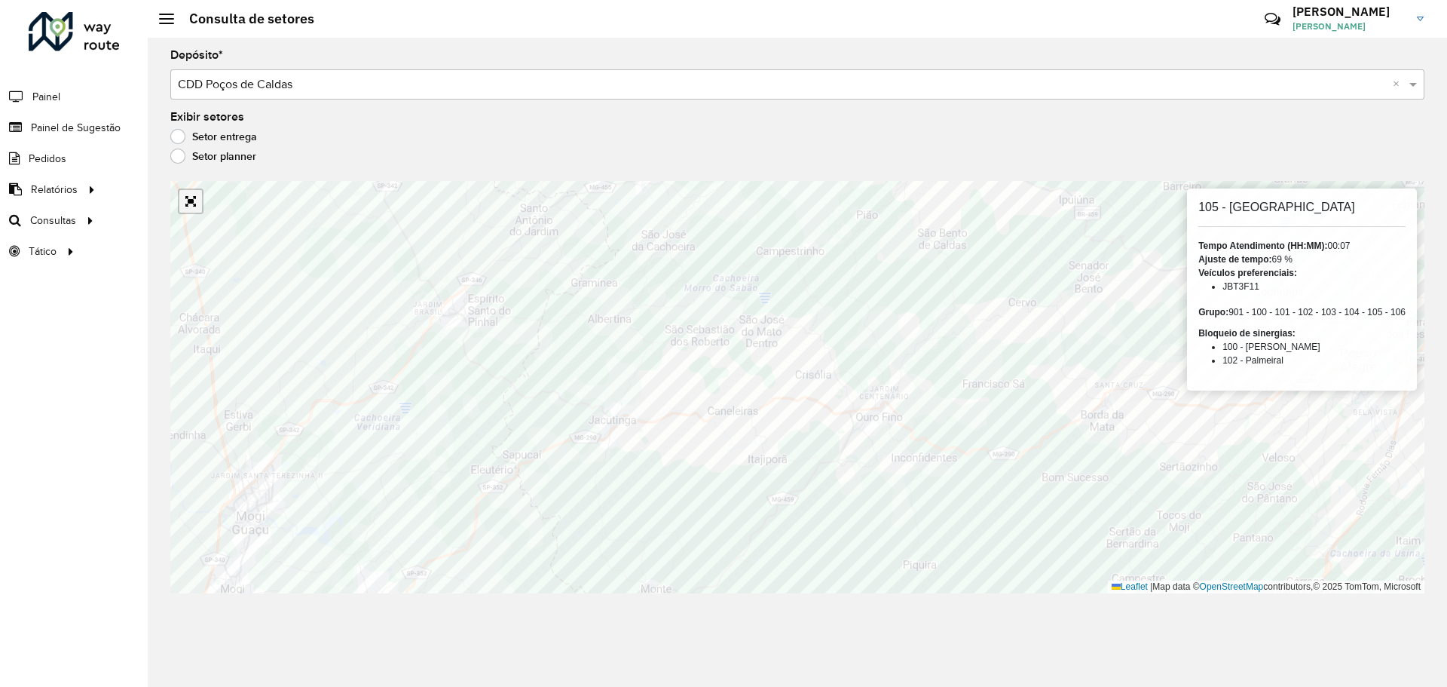
click at [194, 200] on link "Abrir mapa em tela cheia" at bounding box center [190, 201] width 23 height 23
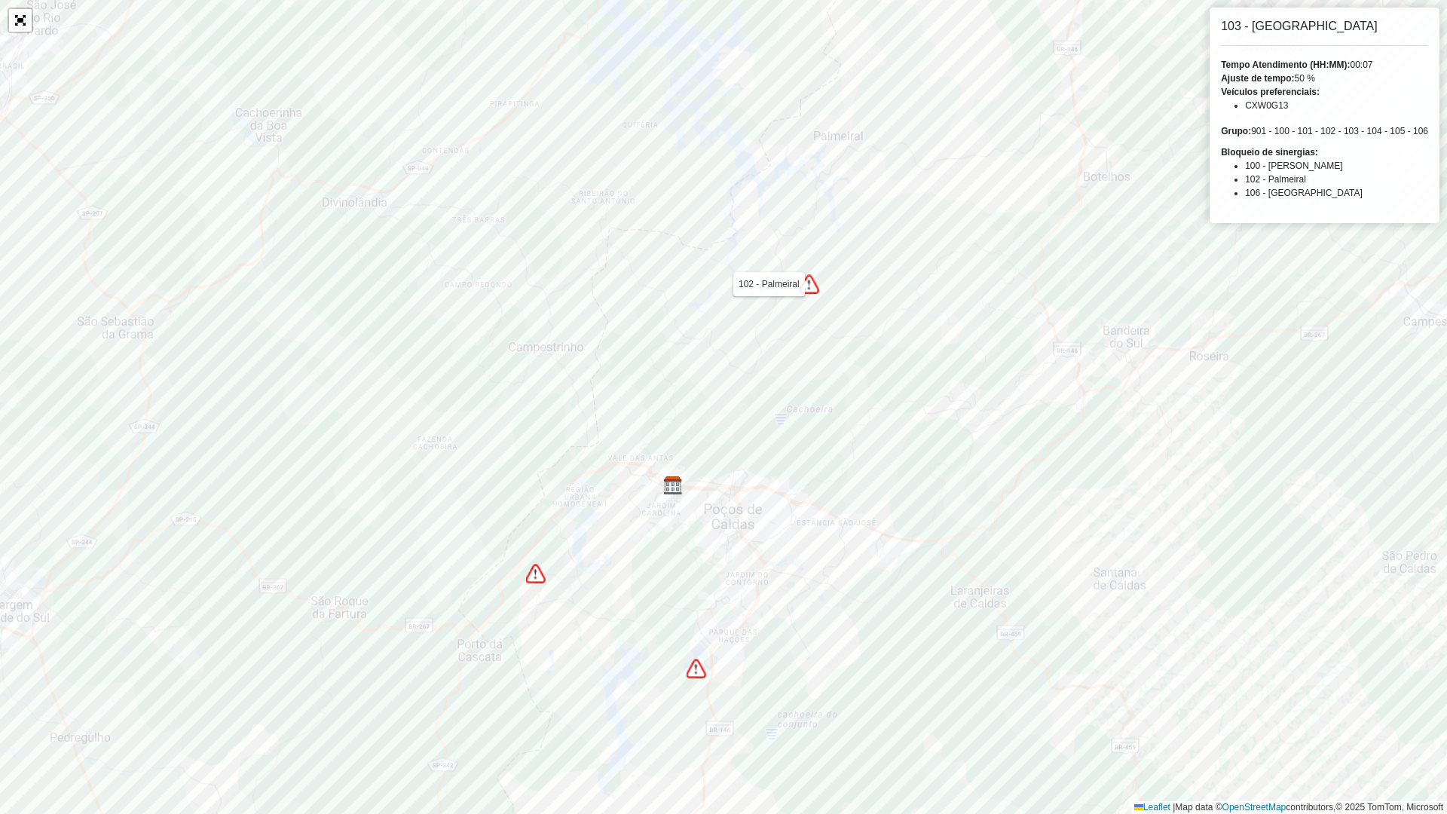
click at [812, 286] on img at bounding box center [810, 284] width 20 height 20
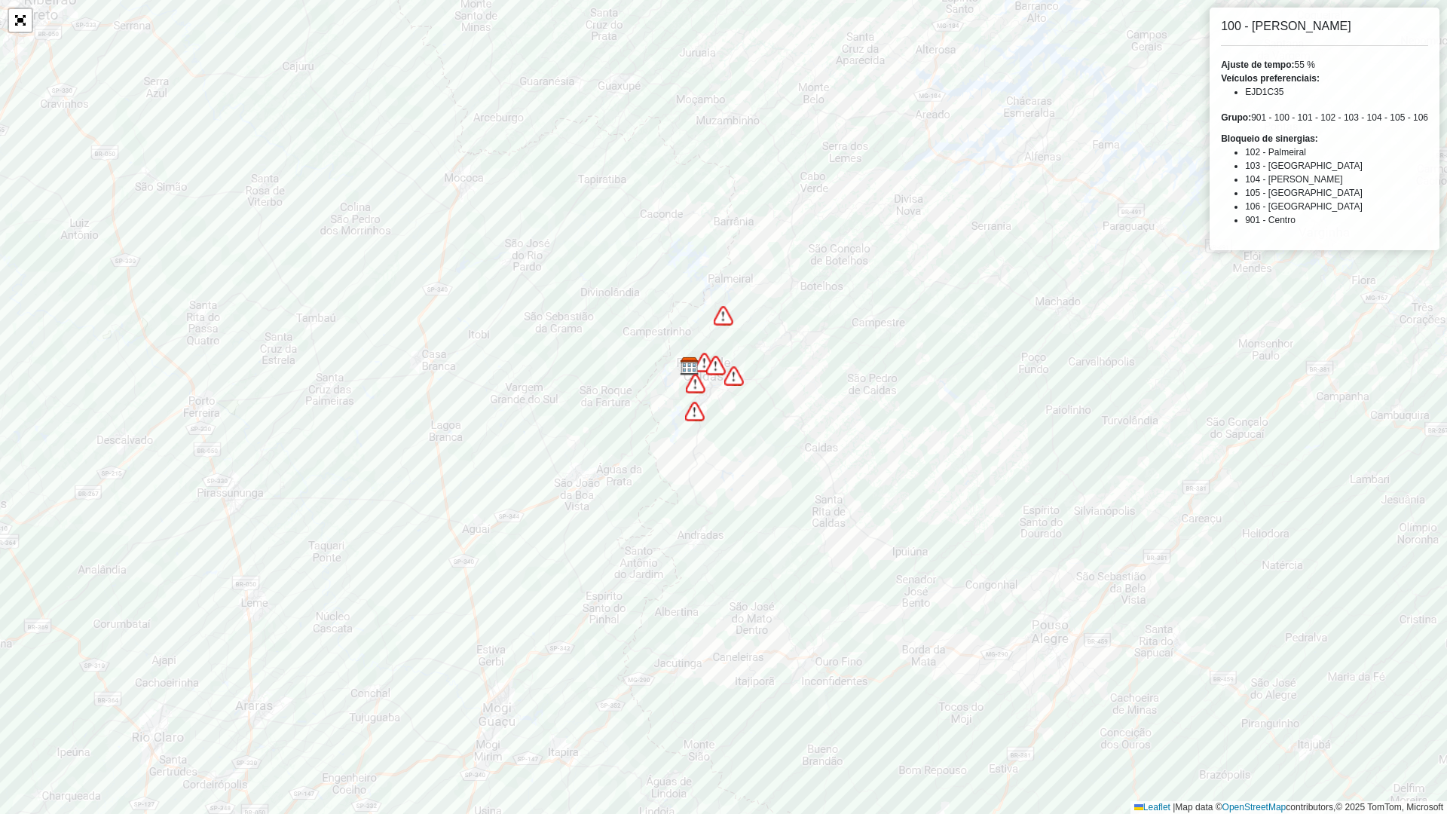
click at [700, 412] on img at bounding box center [695, 412] width 20 height 20
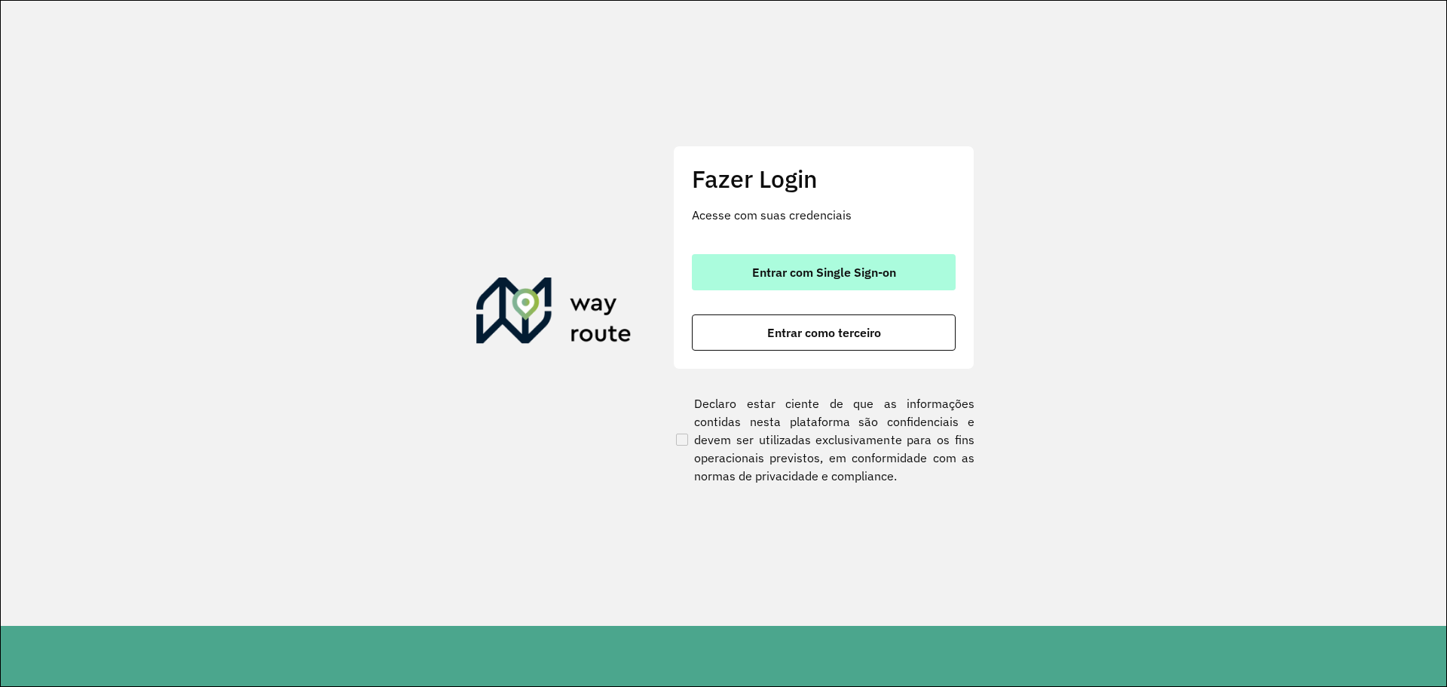
click at [832, 276] on span "Entrar com Single Sign-on" at bounding box center [824, 272] width 144 height 12
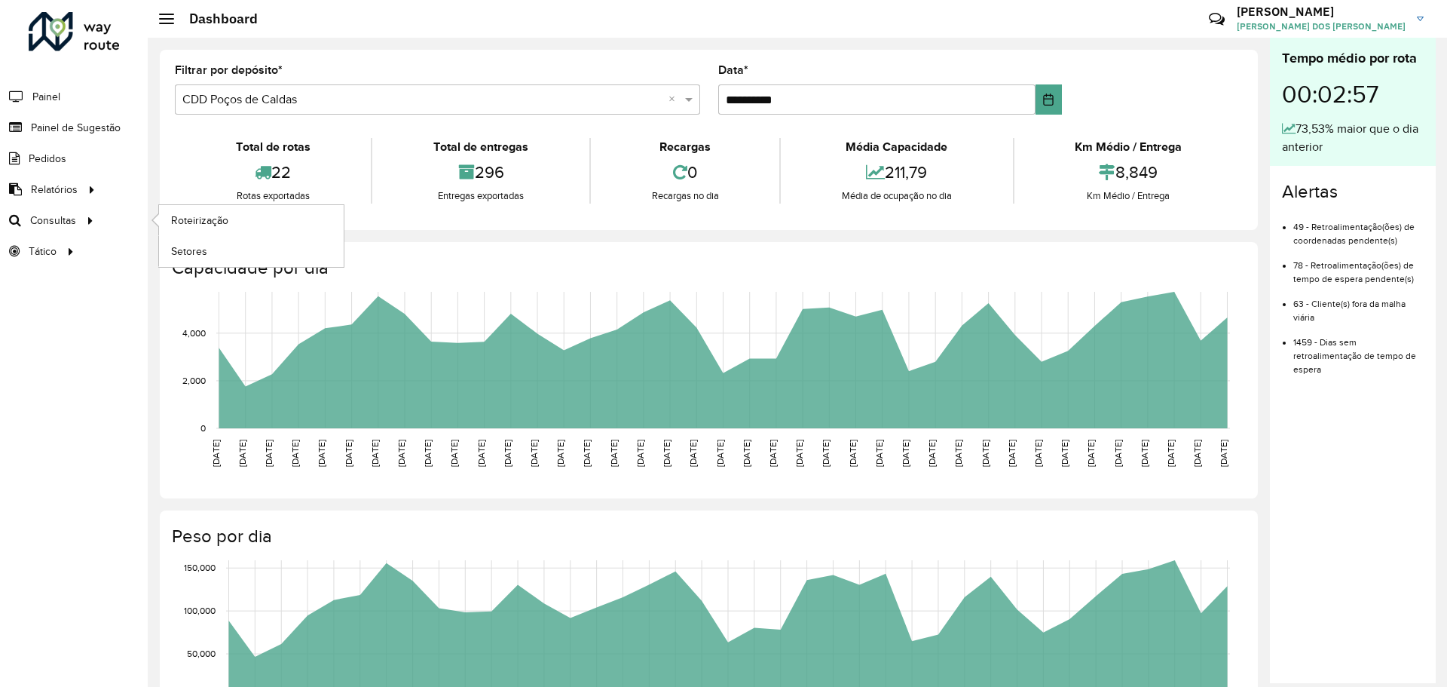
click at [111, 211] on li "Consultas Roteirização Setores" at bounding box center [74, 220] width 148 height 31
click at [190, 260] on link "Setores" at bounding box center [251, 251] width 185 height 30
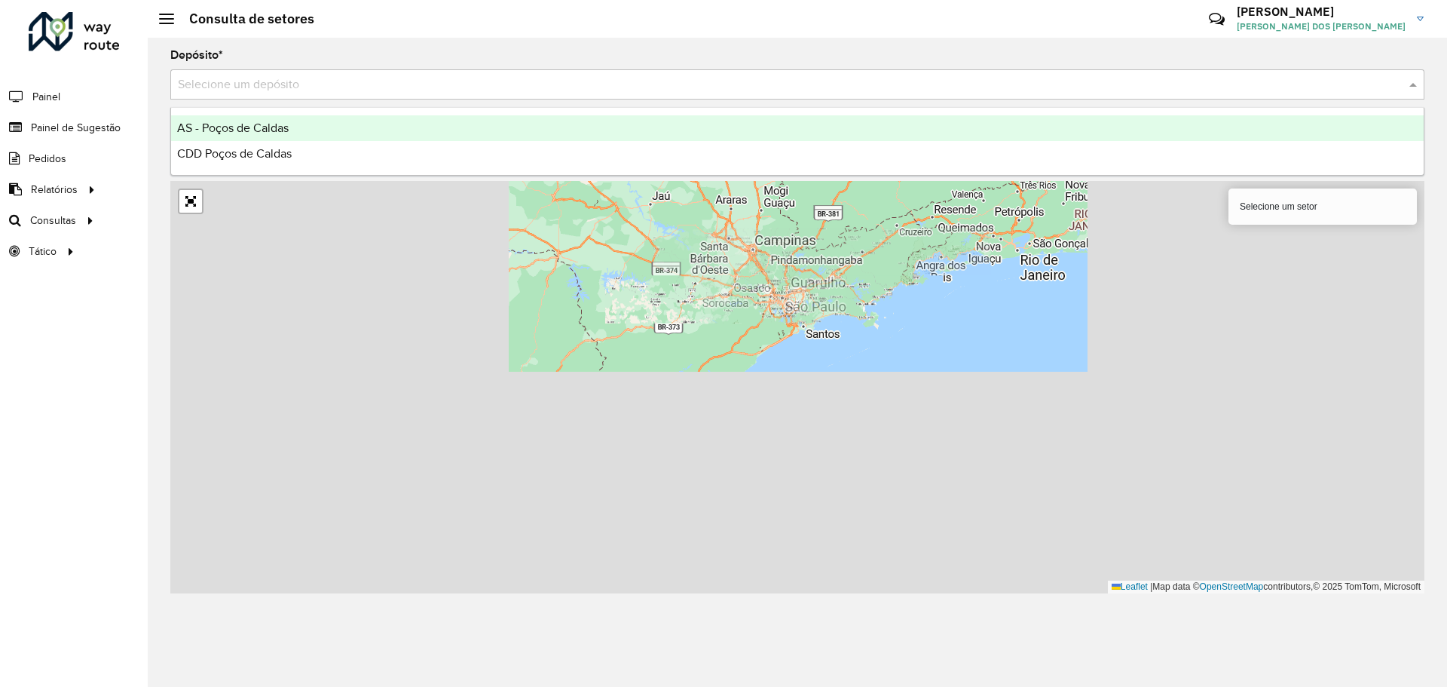
click at [347, 90] on input "text" at bounding box center [782, 85] width 1209 height 18
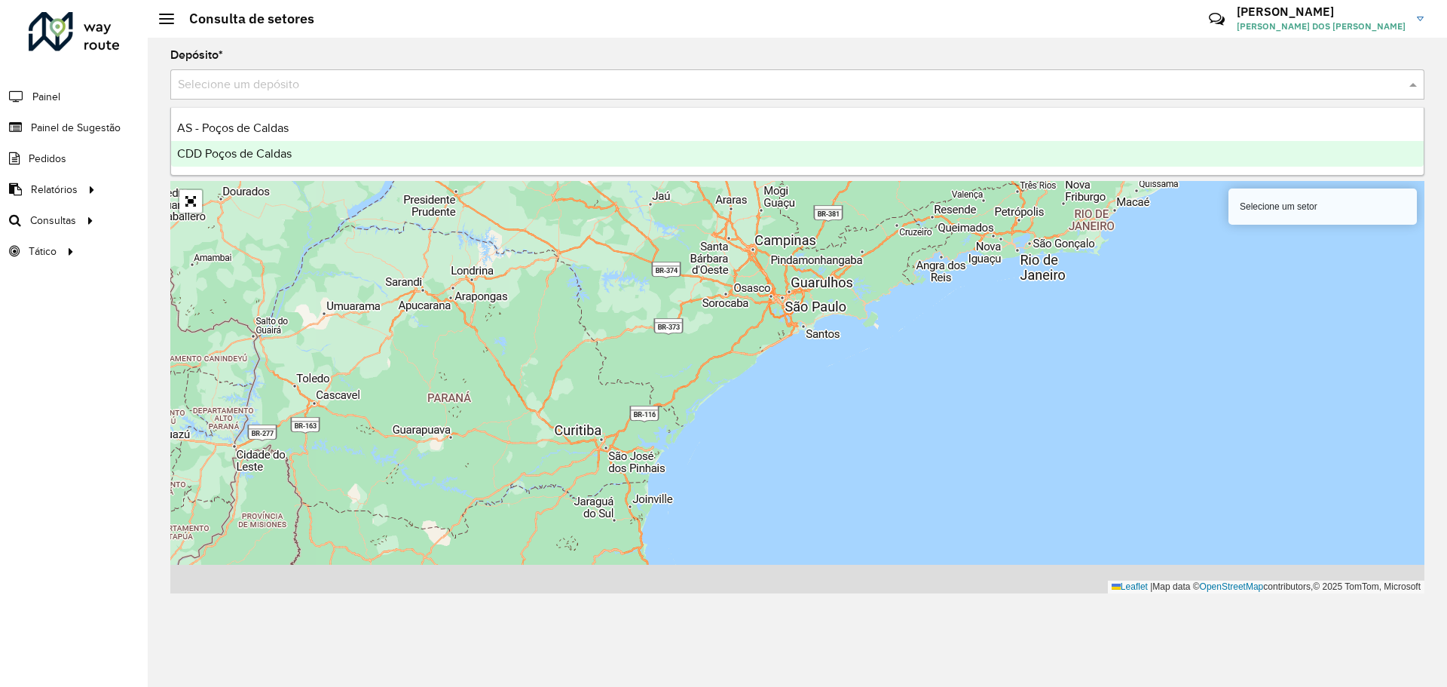
click at [316, 150] on div "CDD Poços de Caldas" at bounding box center [797, 154] width 1252 height 26
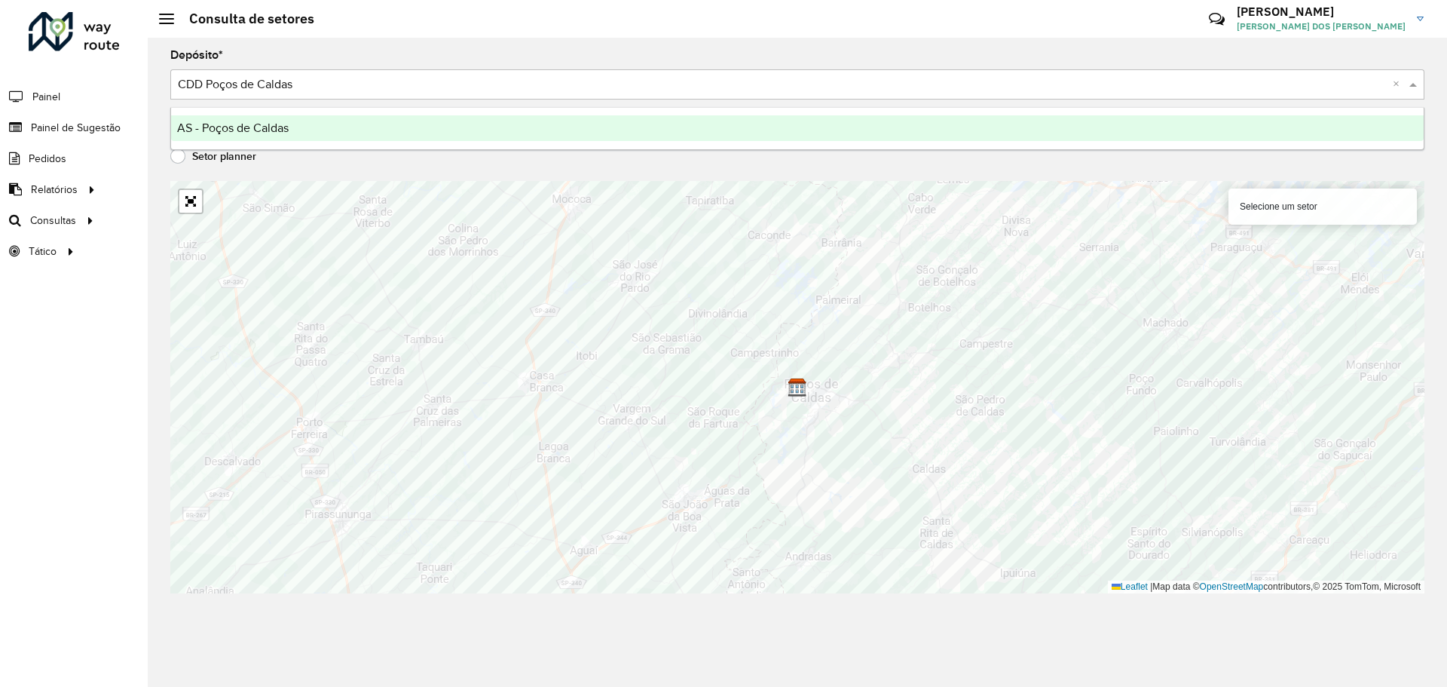
click at [461, 87] on input "text" at bounding box center [782, 85] width 1209 height 18
click at [314, 122] on div "AS - Poços de Caldas" at bounding box center [797, 128] width 1252 height 26
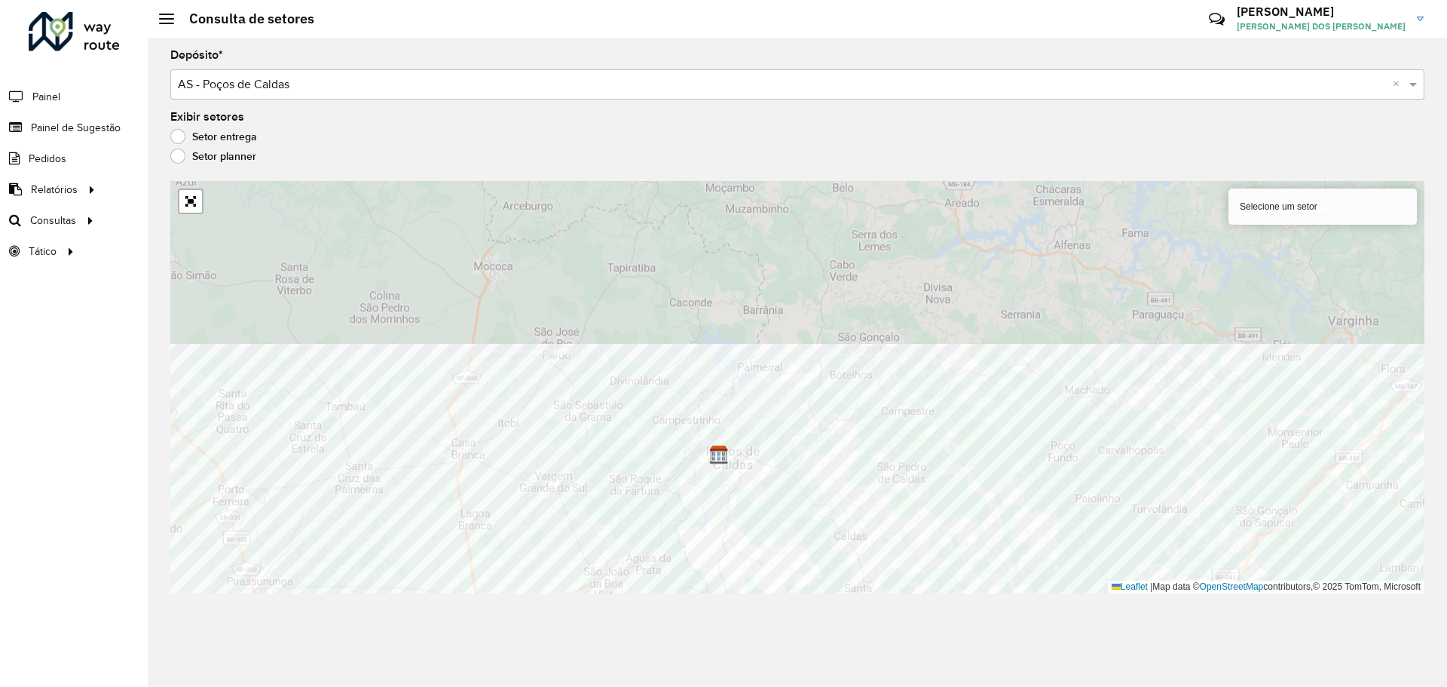
click at [806, 621] on div "Depósito * Selecione um depósito × AS - Poços de Caldas × Exibir setores Setor …" at bounding box center [797, 362] width 1299 height 649
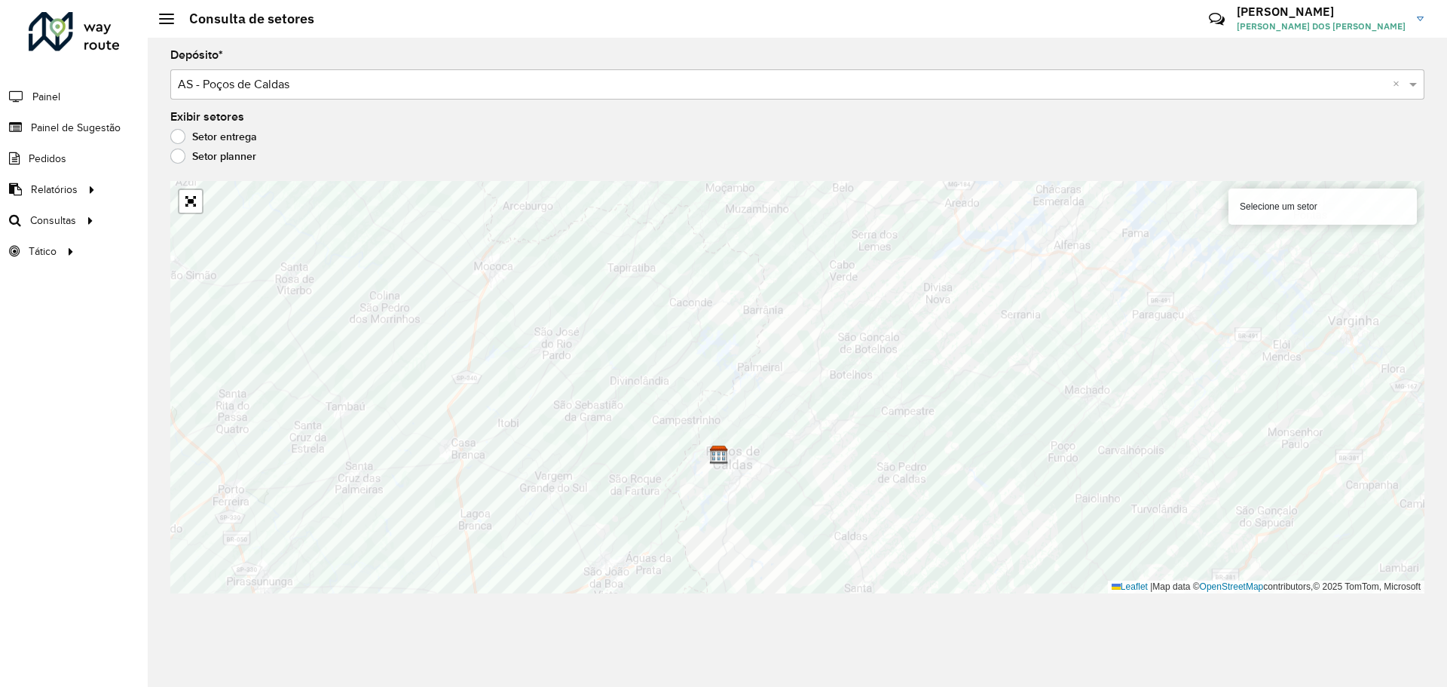
click at [279, 87] on input "text" at bounding box center [782, 85] width 1209 height 18
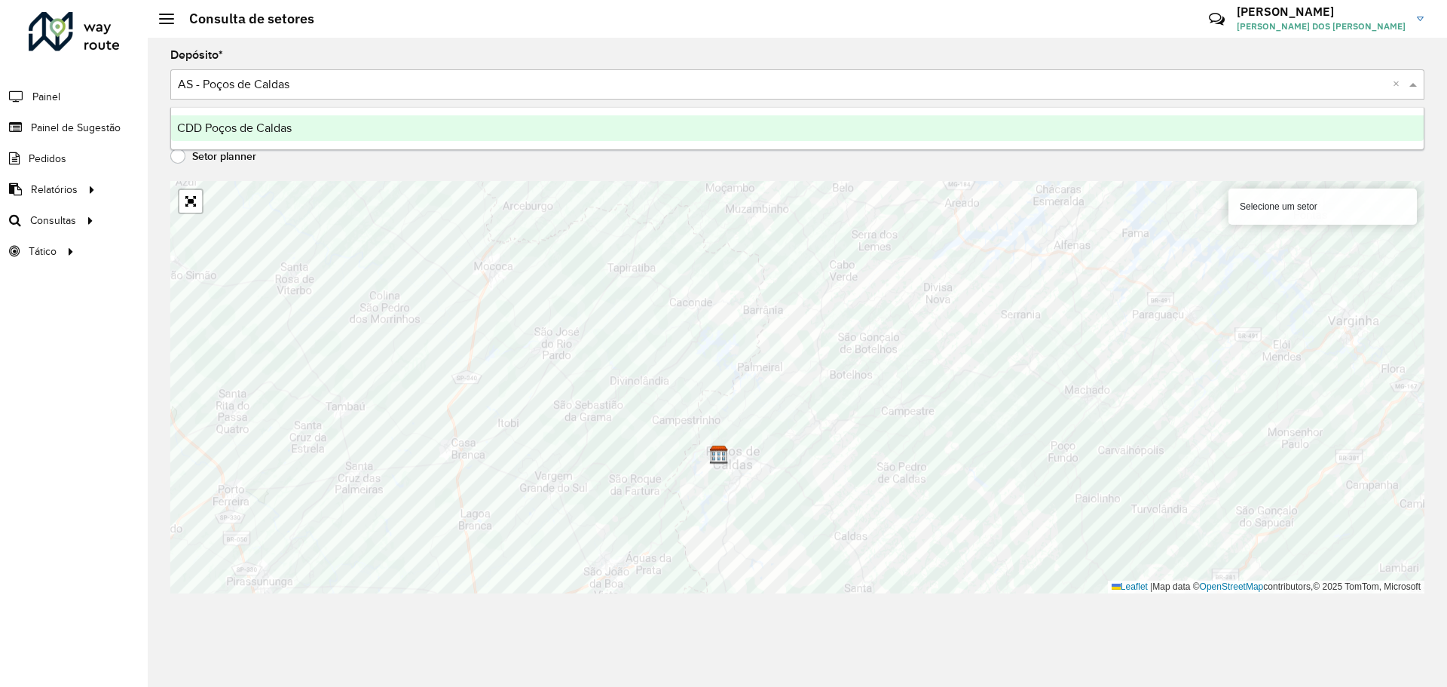
click at [255, 130] on span "CDD Poços de Caldas" at bounding box center [234, 127] width 115 height 13
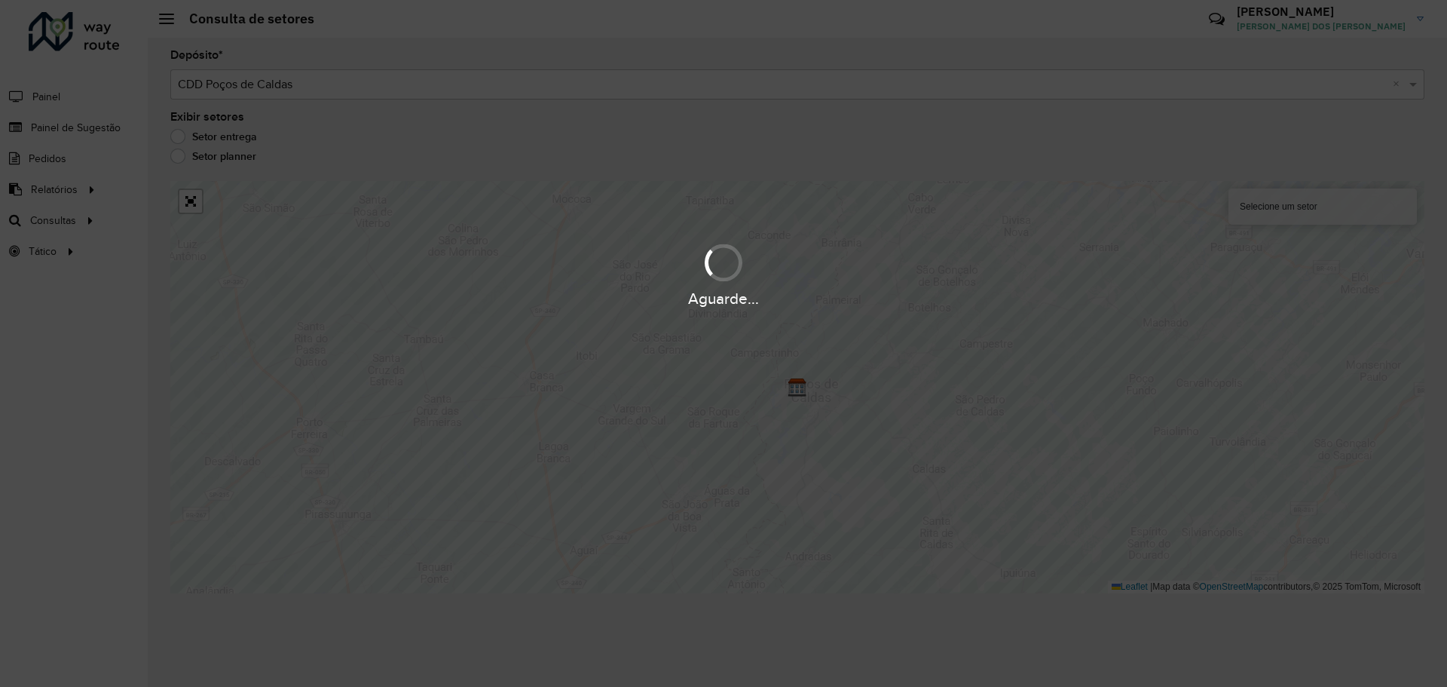
click at [199, 160] on div "Aguarde..." at bounding box center [723, 343] width 1447 height 687
